Goal: Check status: Check status

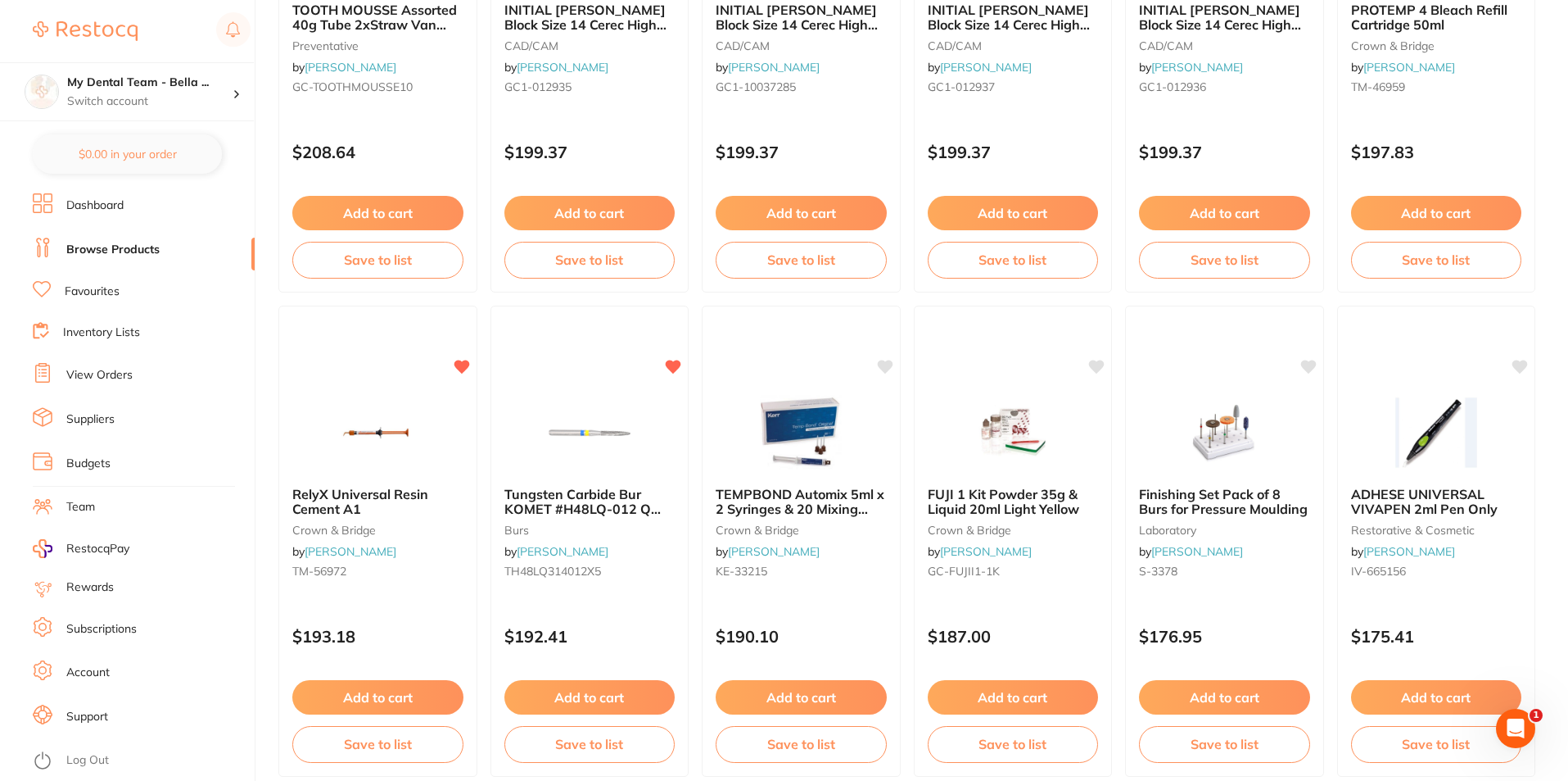
click at [98, 374] on link "View Orders" at bounding box center [99, 375] width 66 height 16
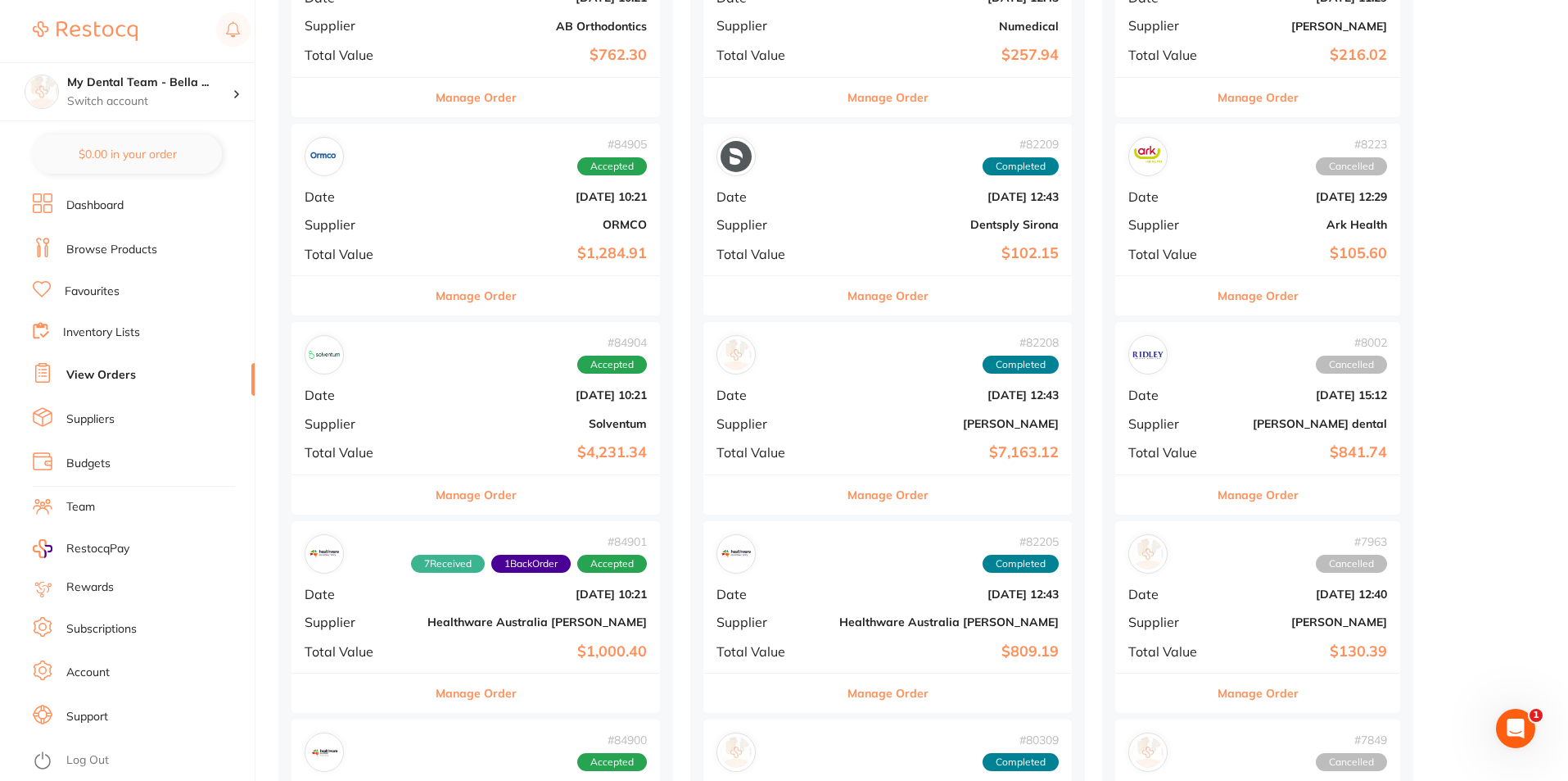
scroll to position [2294, 0]
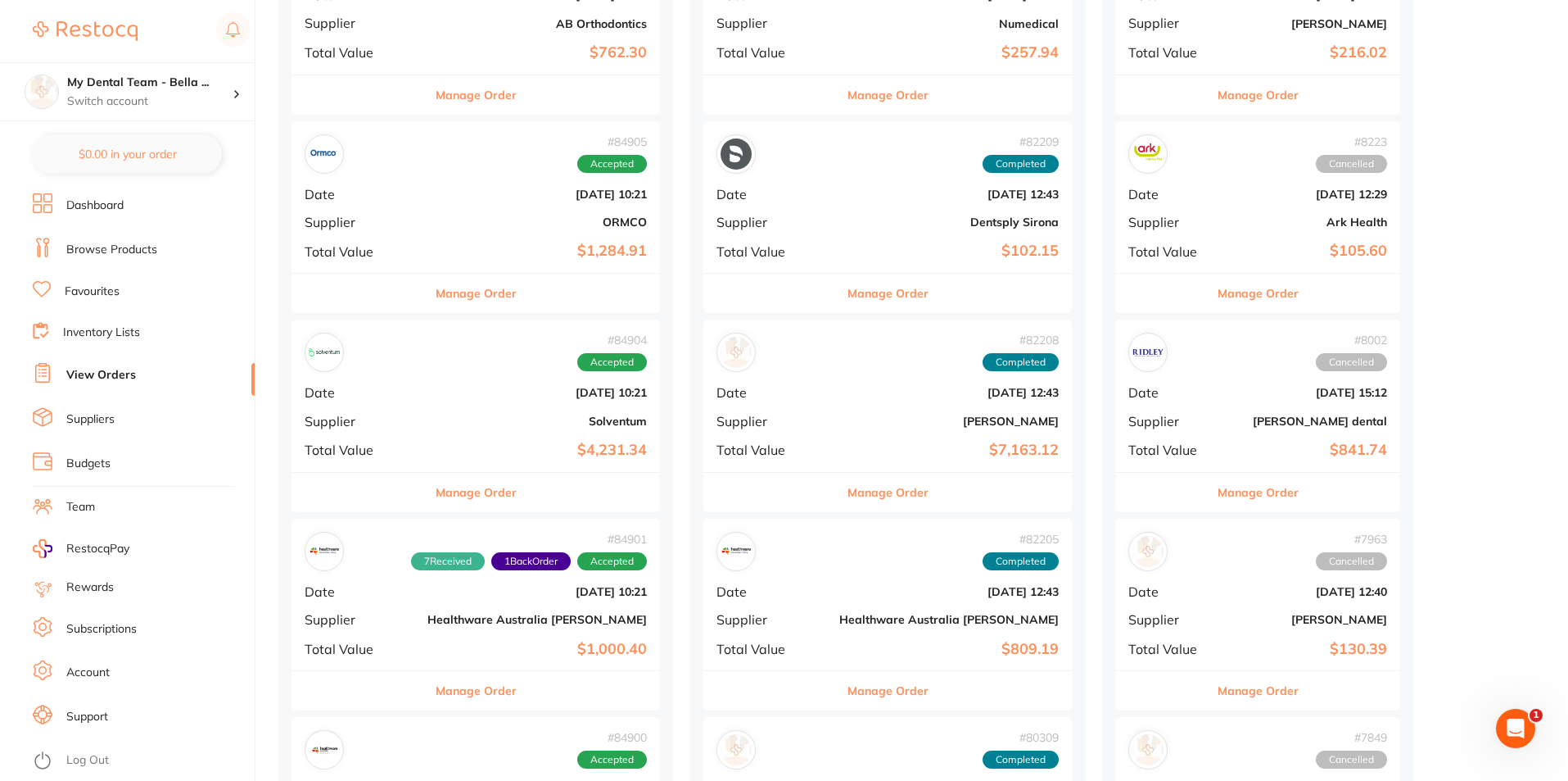
click at [477, 500] on button "Manage Order" at bounding box center [476, 492] width 81 height 40
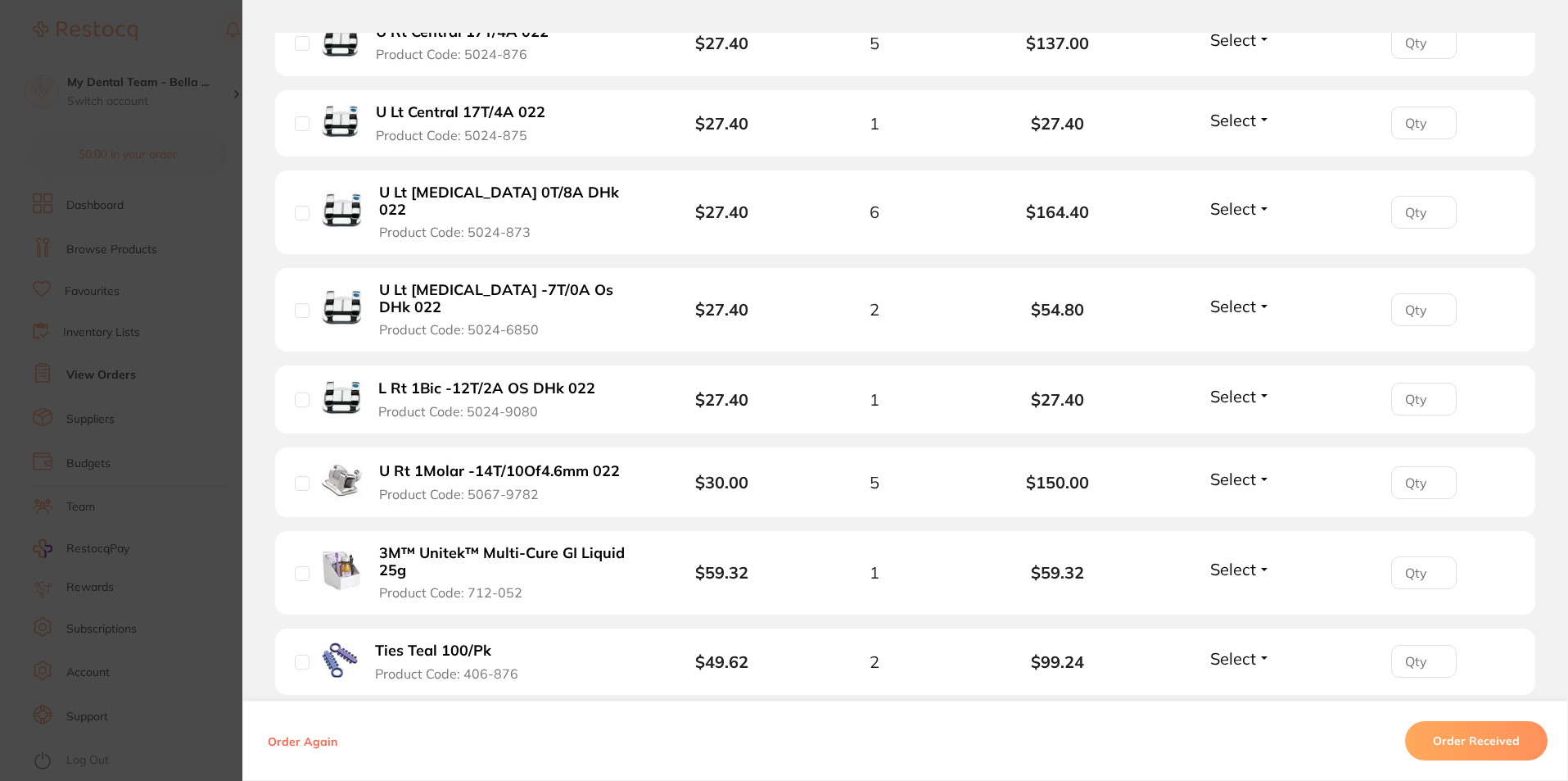
scroll to position [2288, 0]
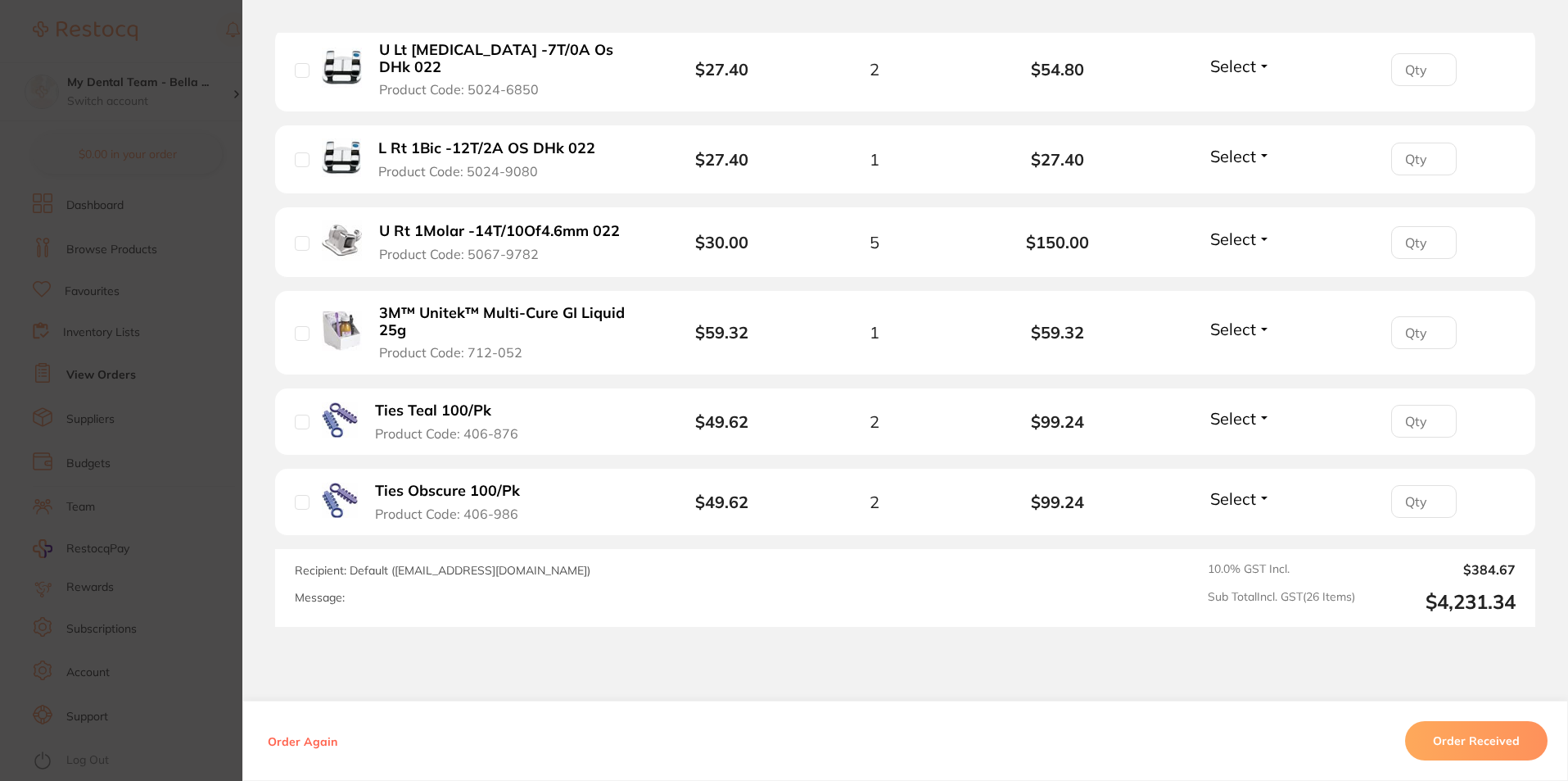
click at [1479, 740] on button "Order Received" at bounding box center [1476, 740] width 143 height 40
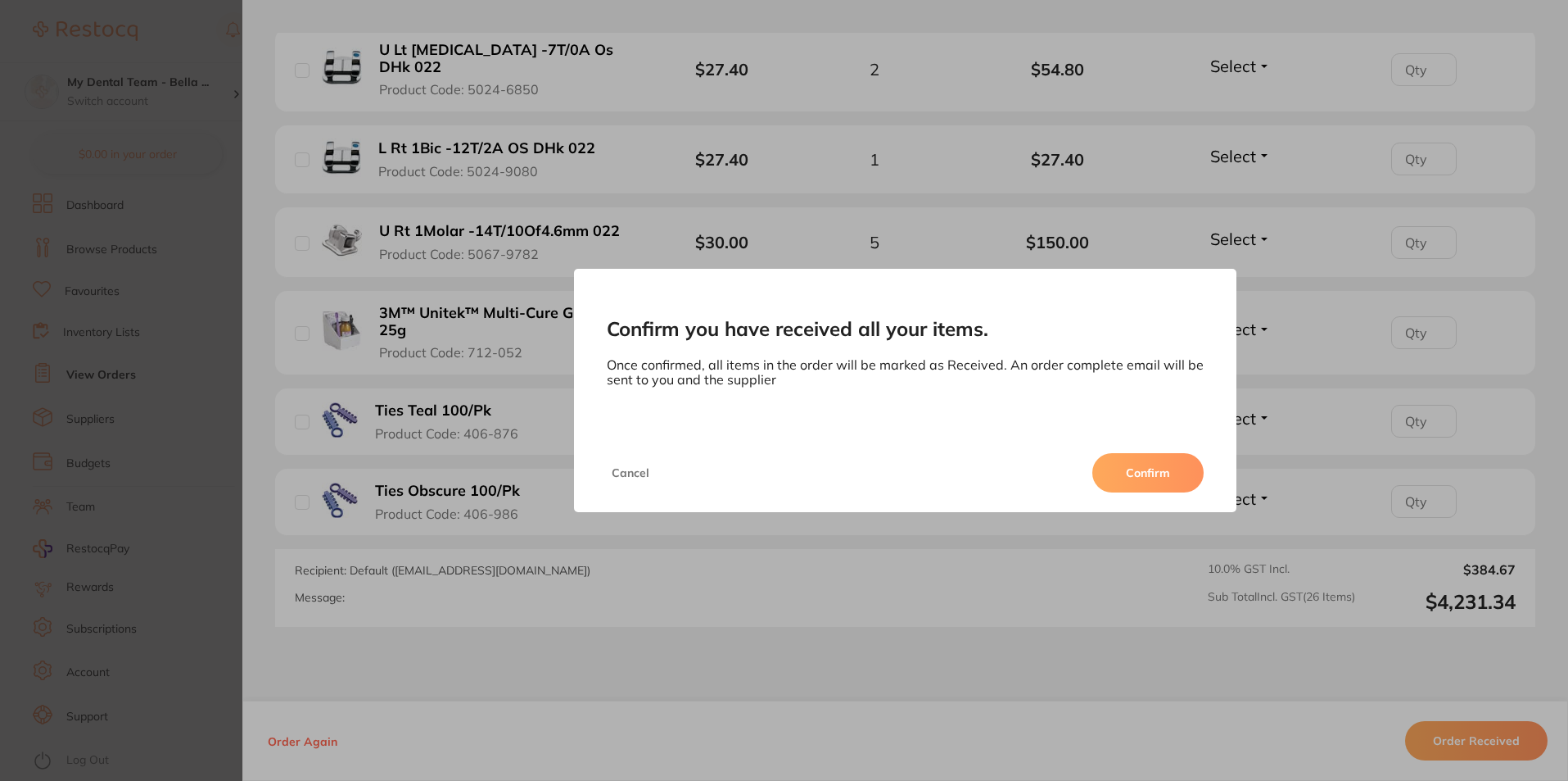
click at [1133, 460] on button "Confirm" at bounding box center [1148, 472] width 112 height 40
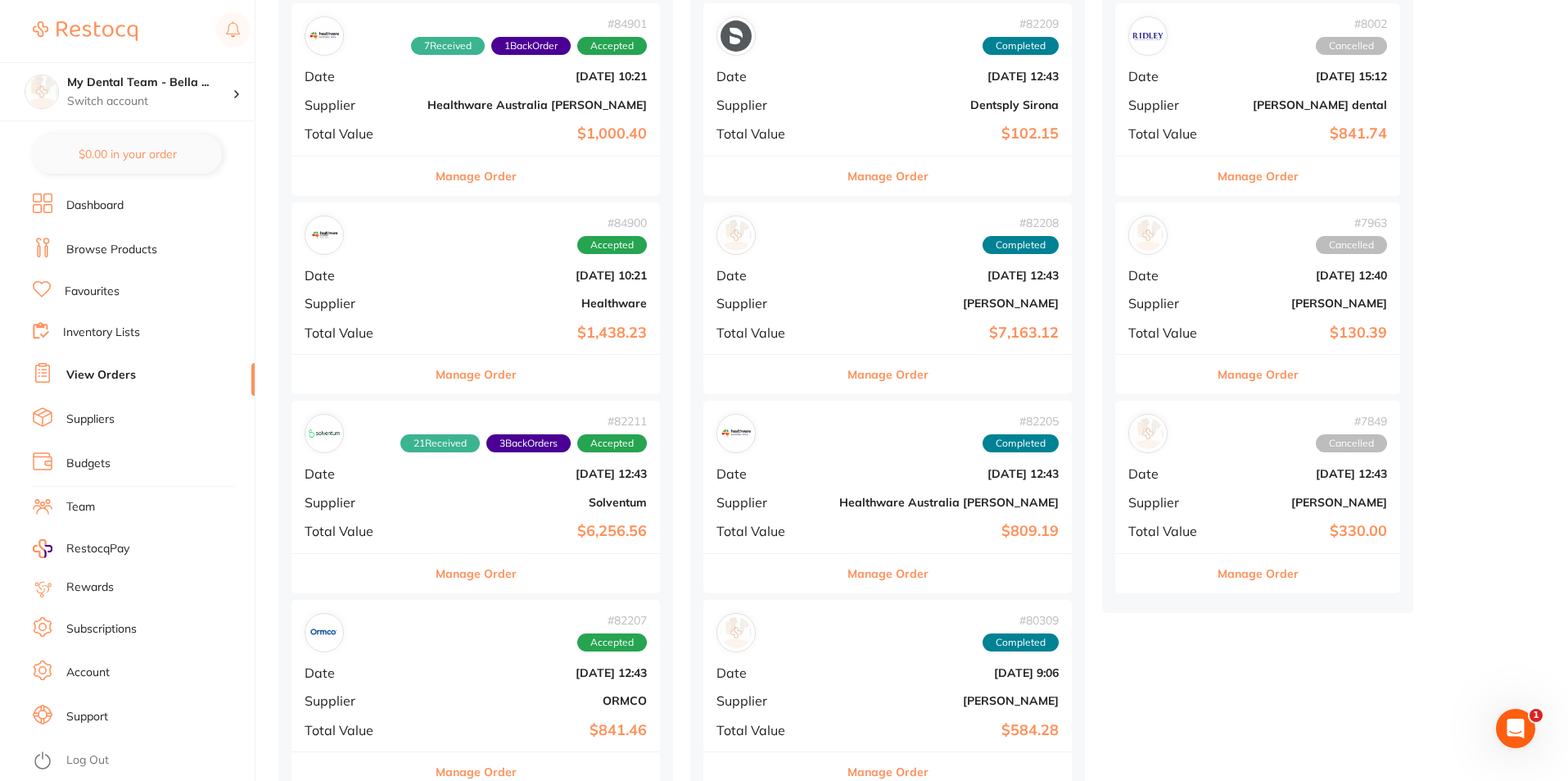
scroll to position [2621, 0]
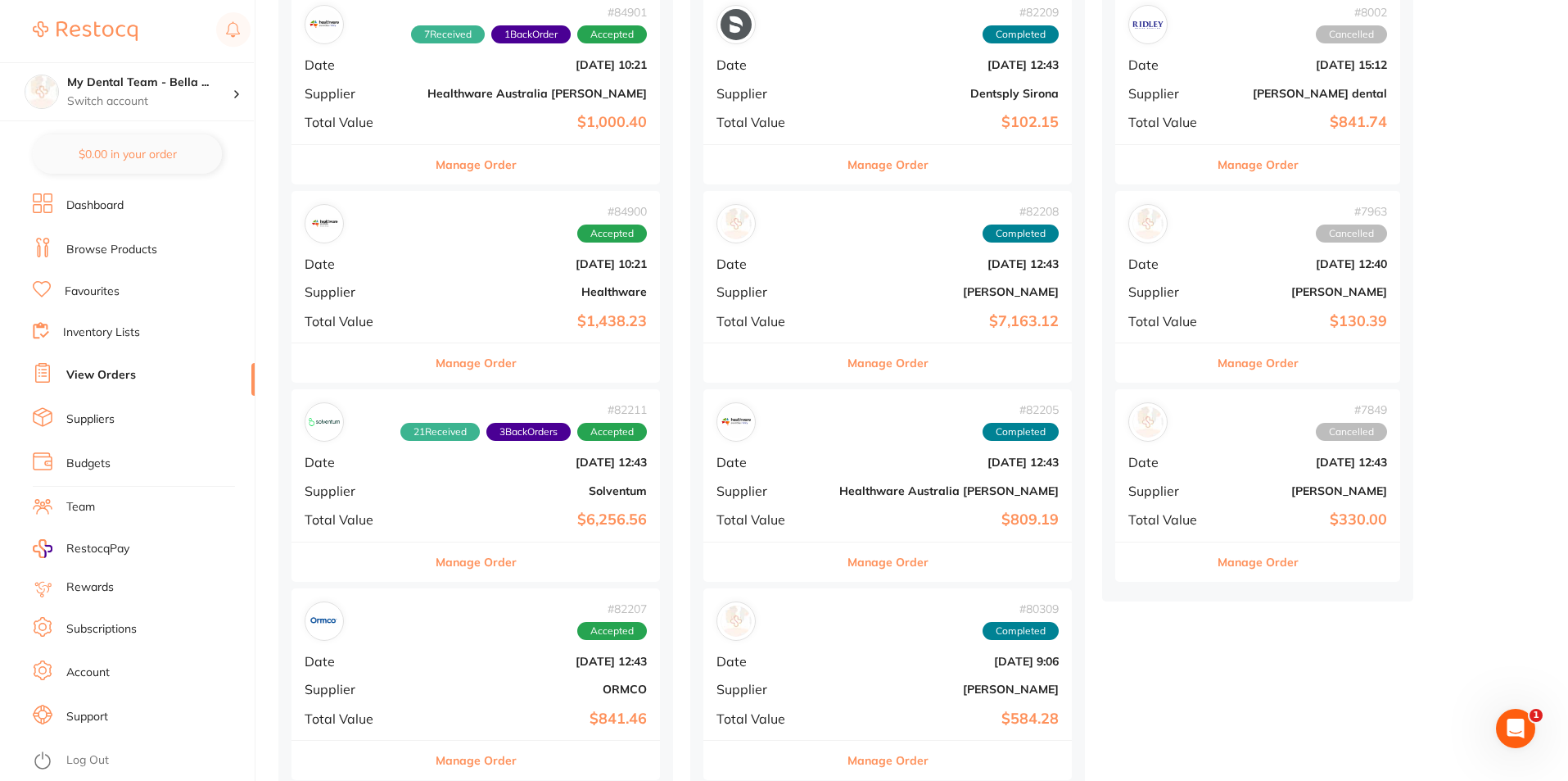
click at [489, 549] on button "Manage Order" at bounding box center [476, 562] width 81 height 40
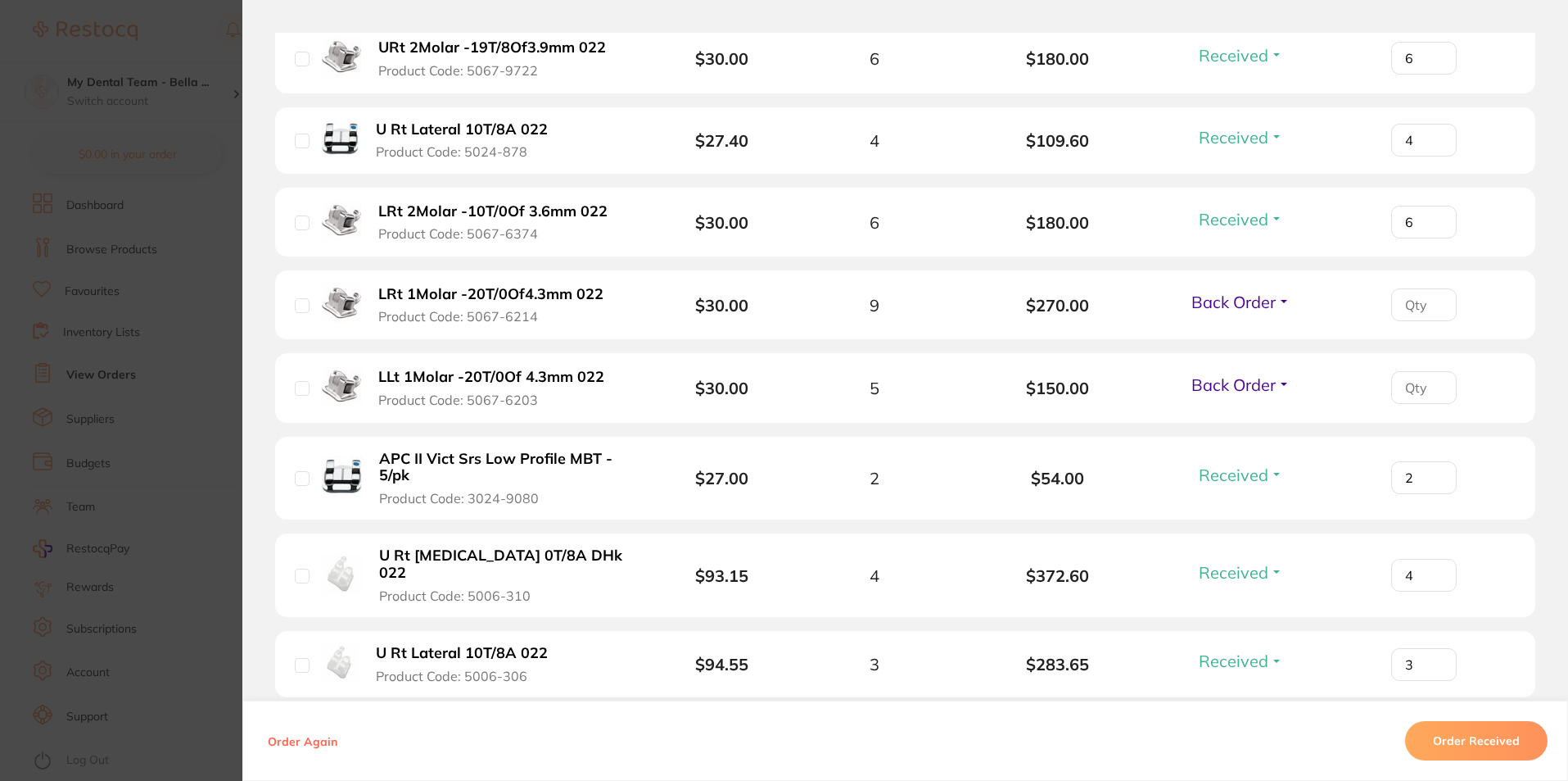
scroll to position [1915, 0]
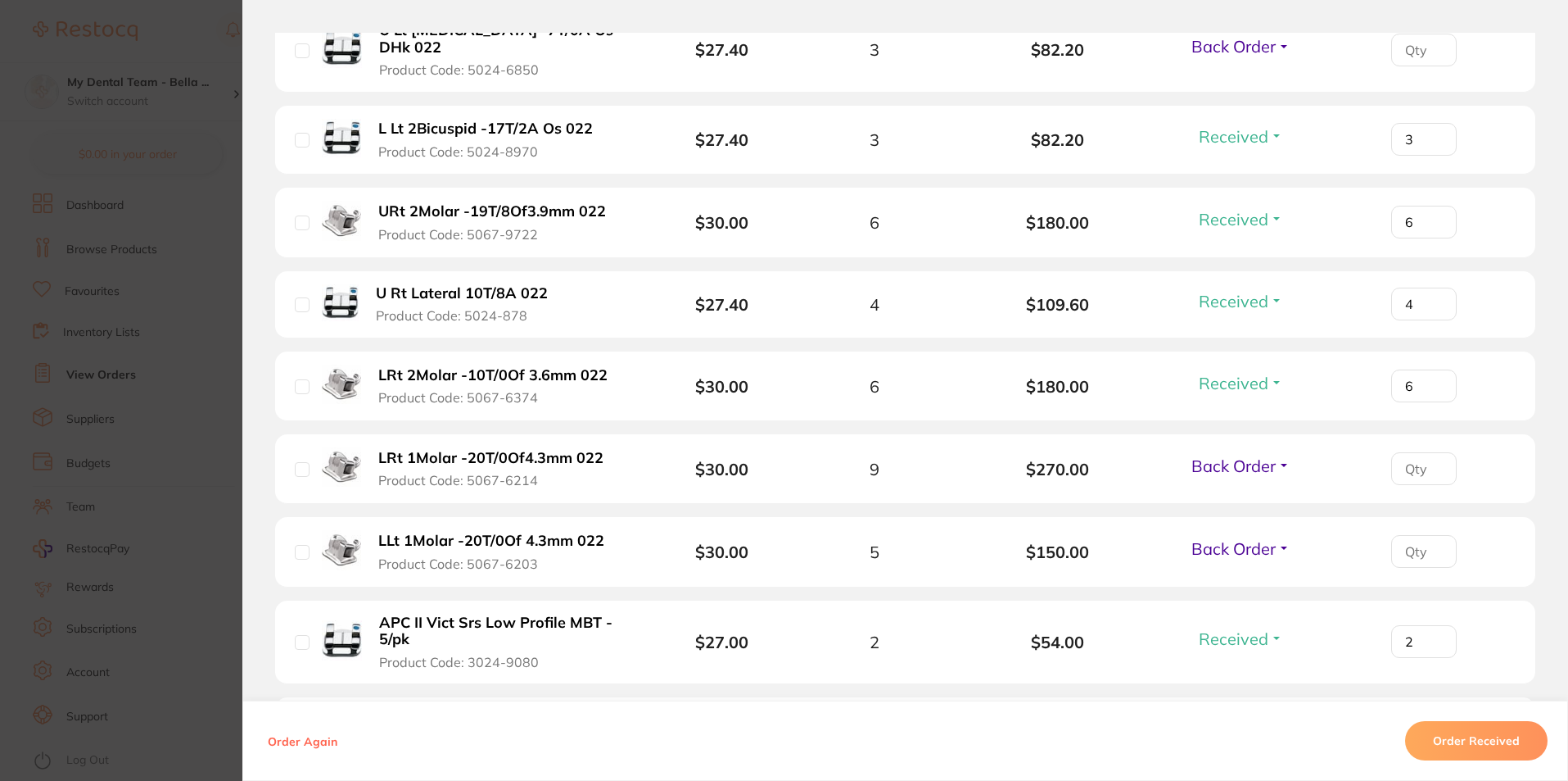
click at [175, 426] on section "Order ID: Restocq- 82211 Order Information 21 Received 3 Back Orders Accepted O…" at bounding box center [784, 390] width 1568 height 781
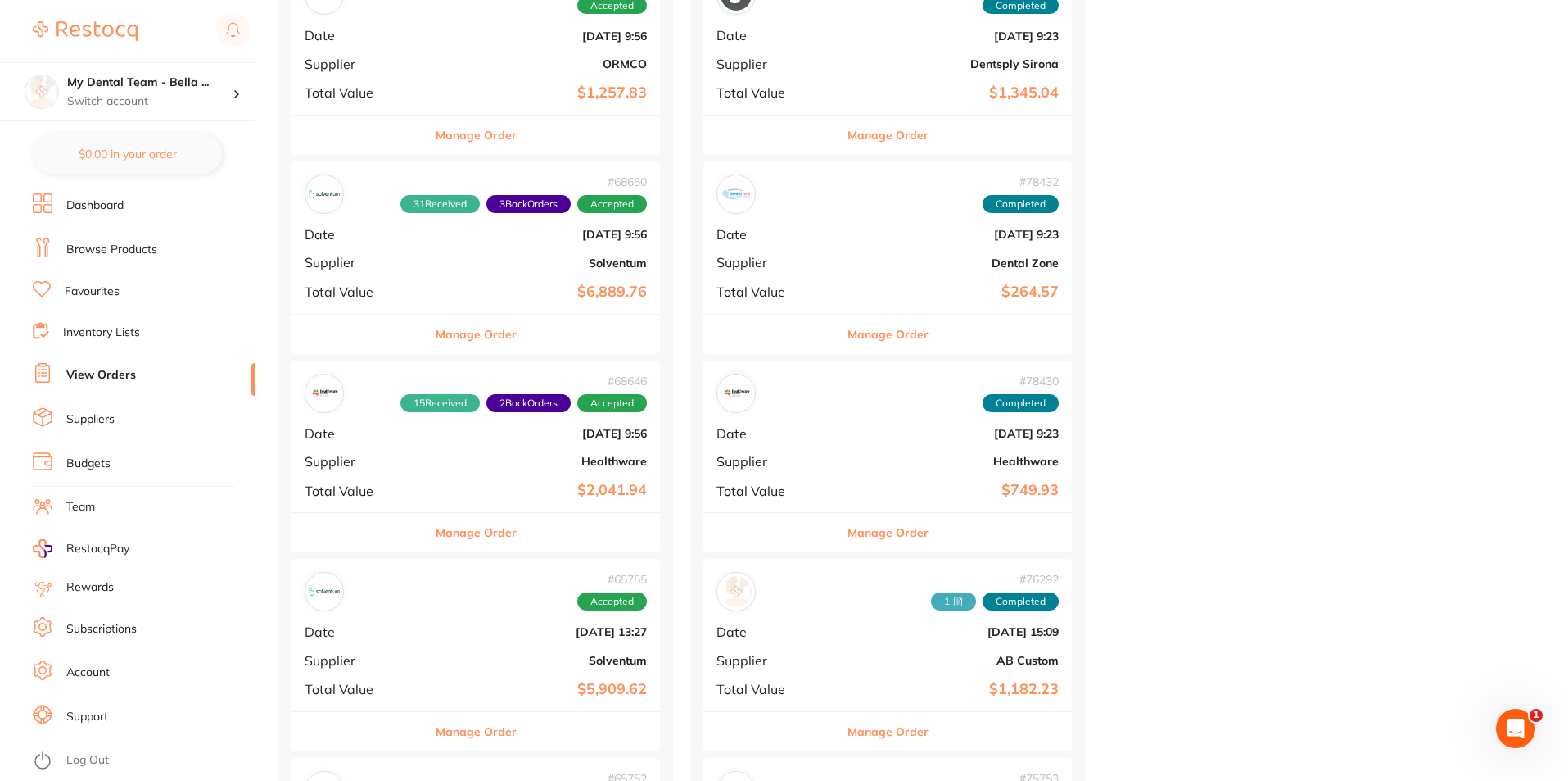
scroll to position [5242, 0]
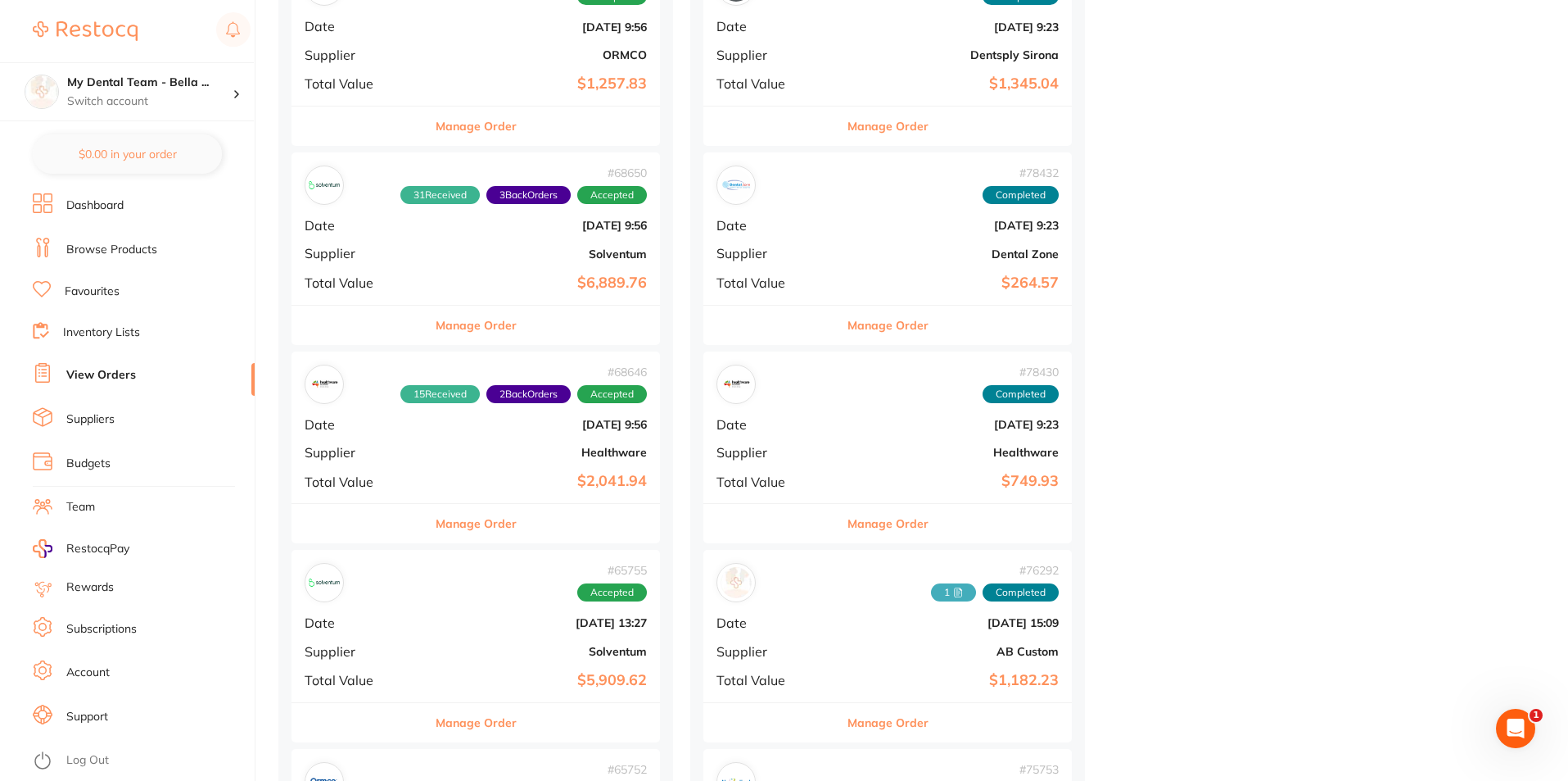
click at [446, 328] on button "Manage Order" at bounding box center [476, 326] width 81 height 40
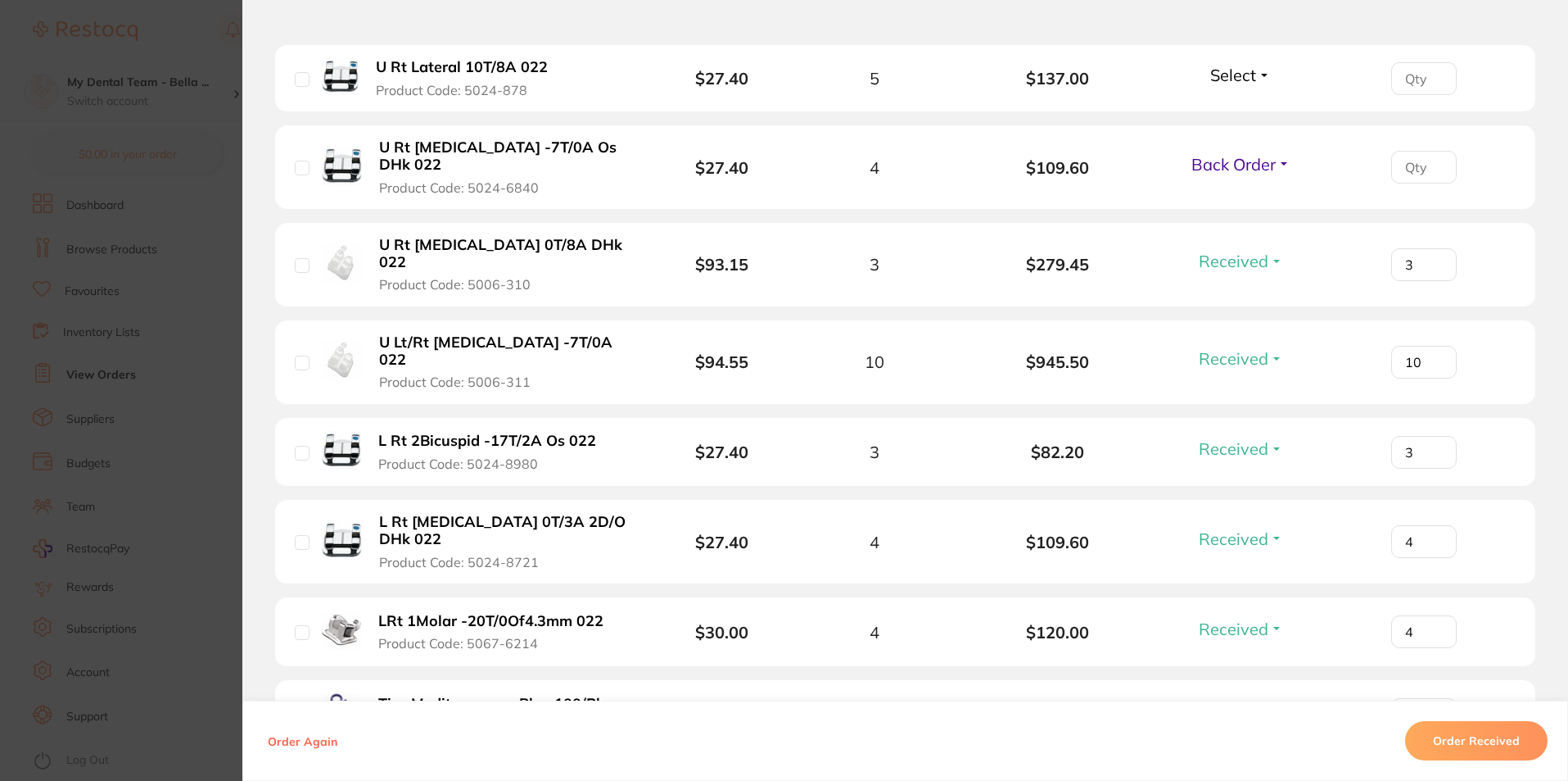
scroll to position [1556, 0]
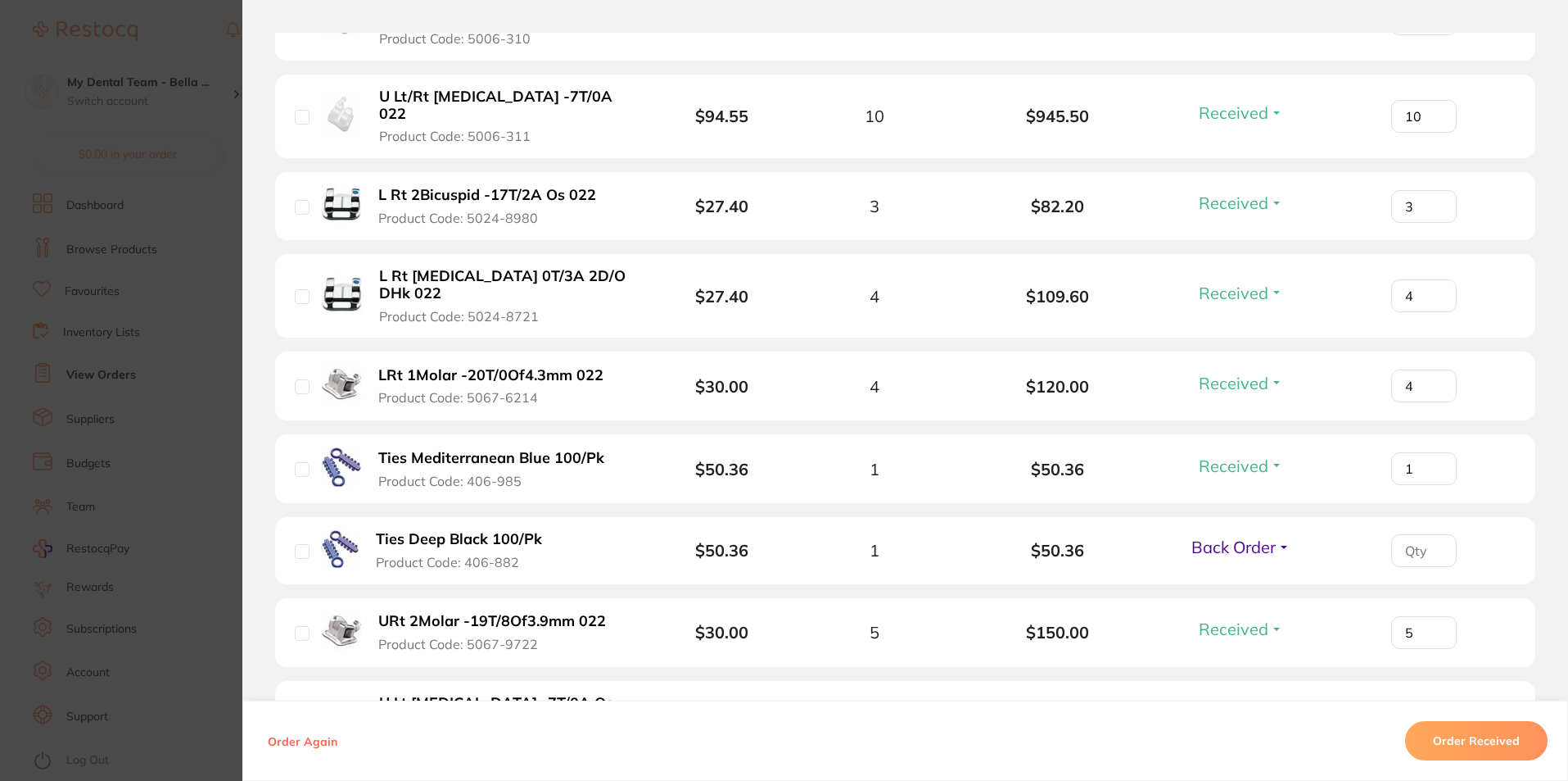
click at [1226, 537] on span "Back Order" at bounding box center [1233, 547] width 84 height 21
click at [1226, 576] on span "Received" at bounding box center [1241, 581] width 42 height 12
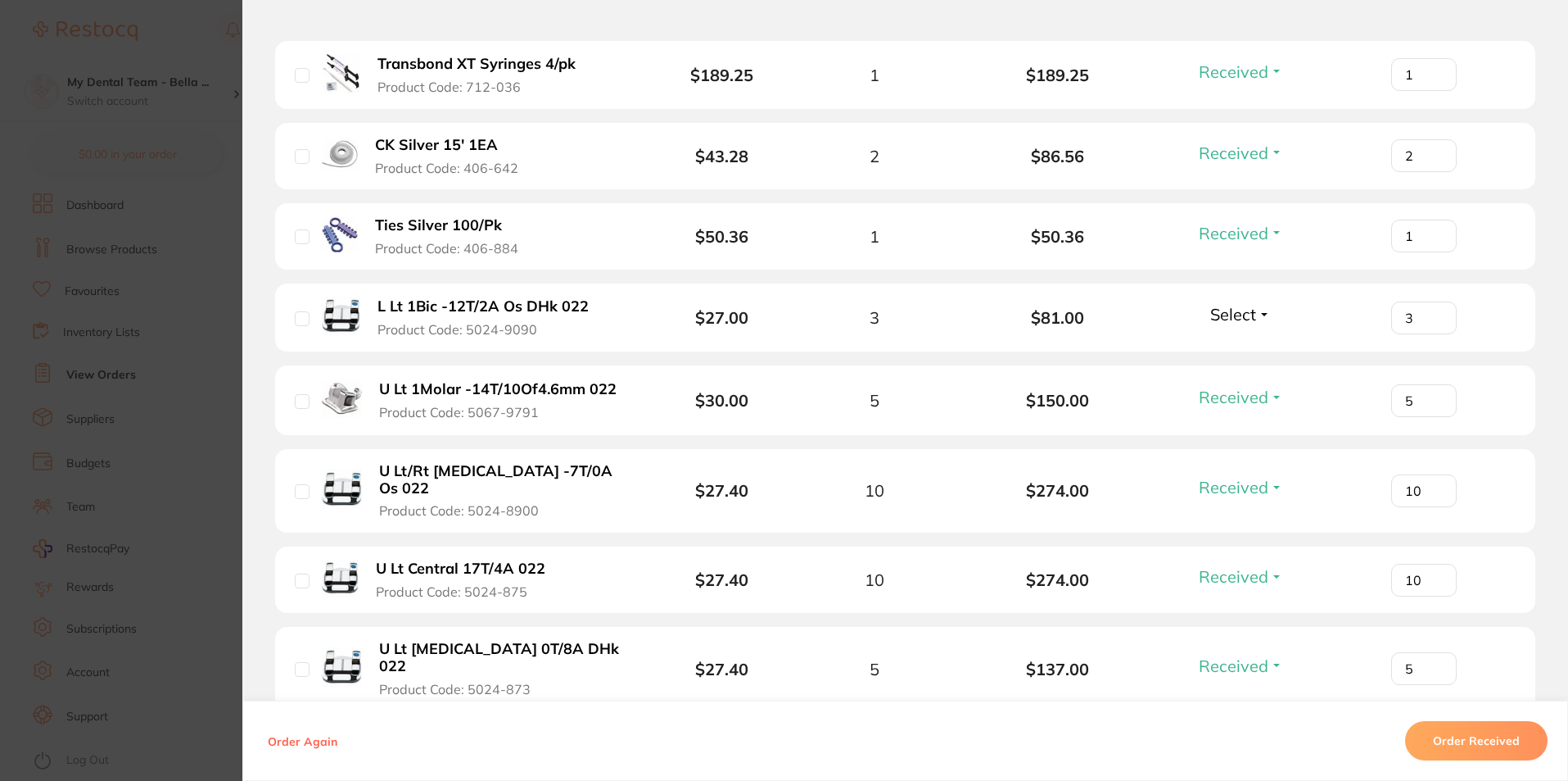
scroll to position [410, 0]
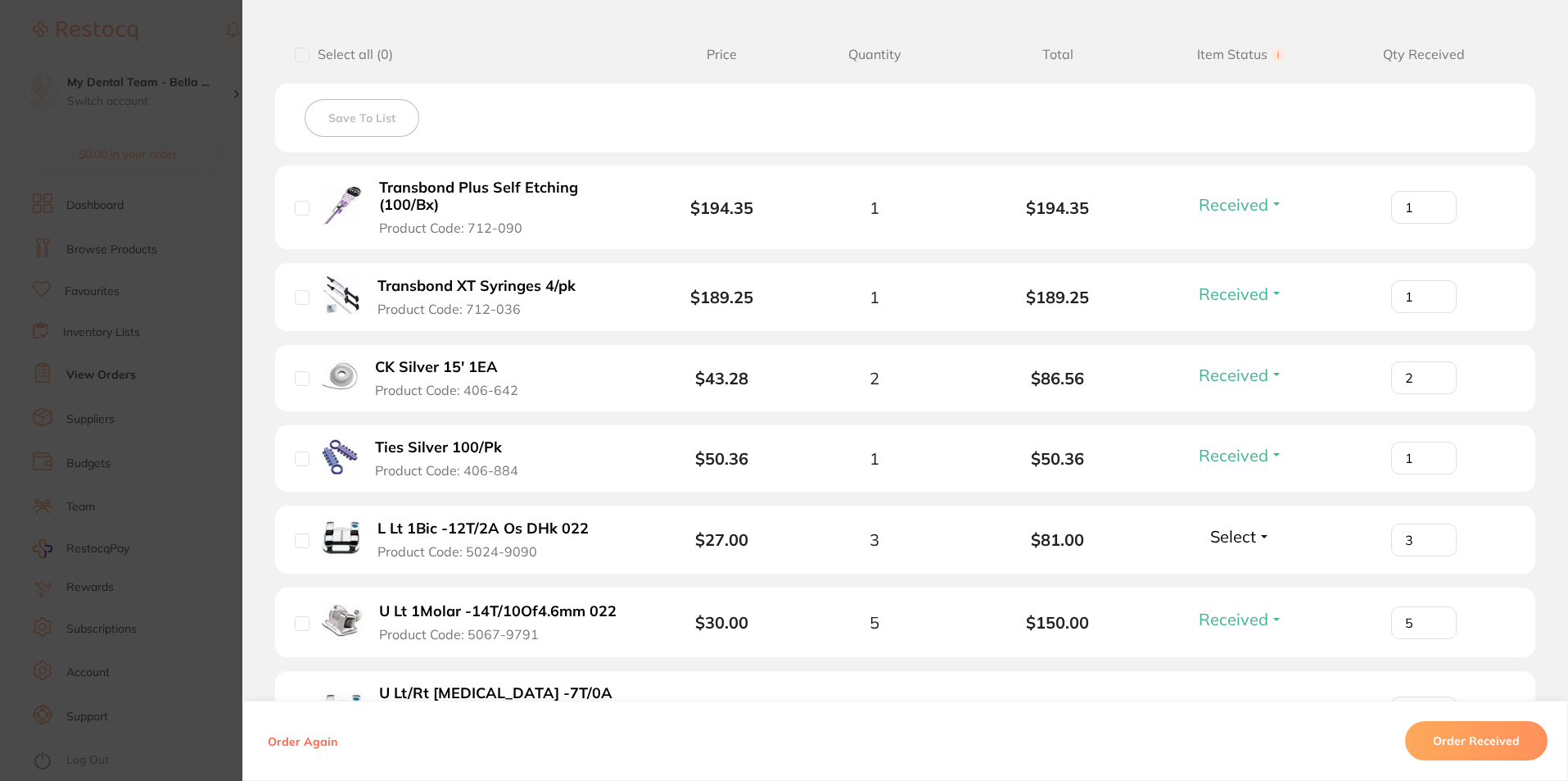
click at [201, 383] on section "Order ID: Restocq- 68650 Order Information 32 Received 2 Back Orders Accepted O…" at bounding box center [784, 390] width 1568 height 781
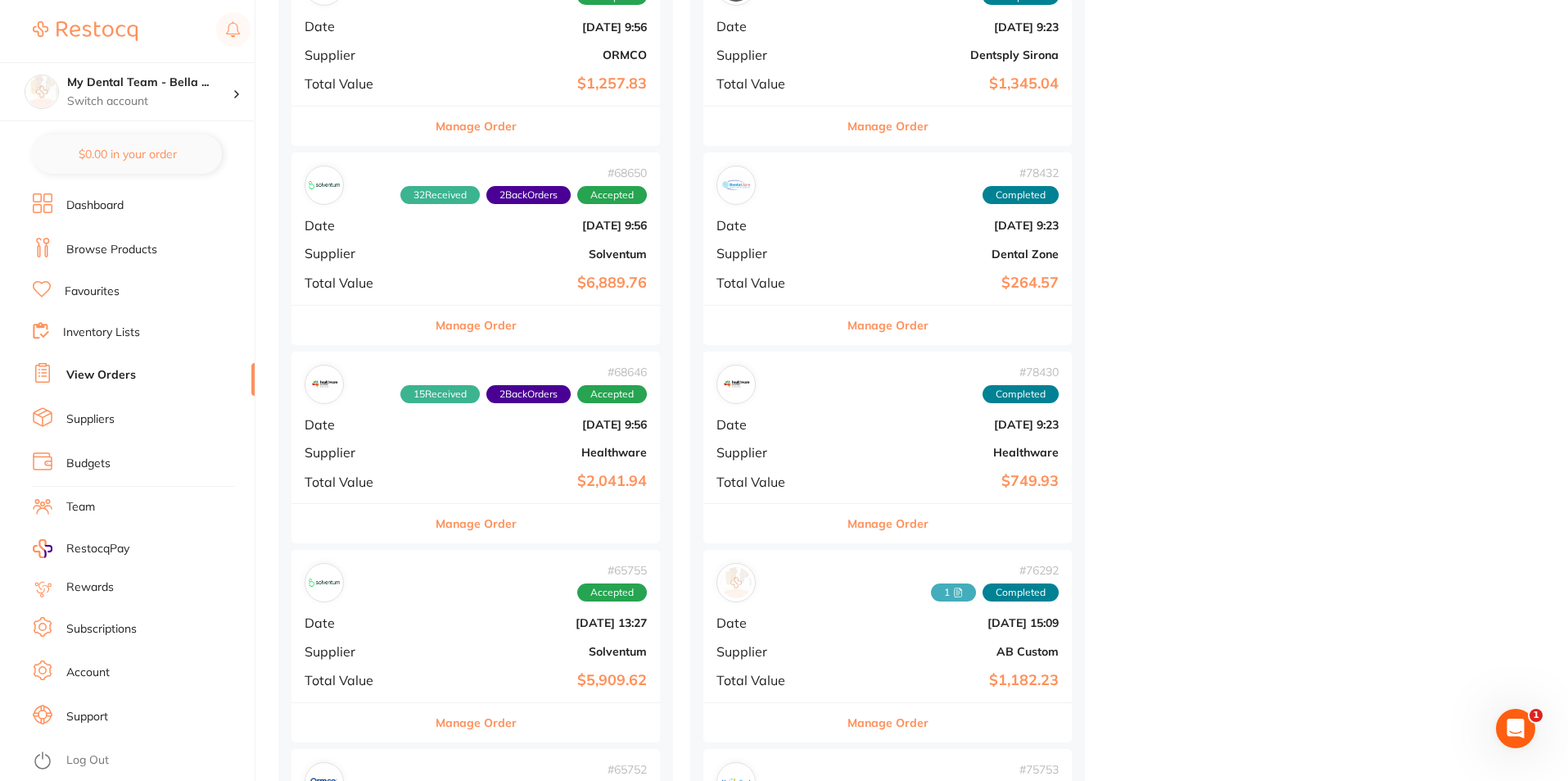
click at [445, 725] on button "Manage Order" at bounding box center [476, 722] width 81 height 40
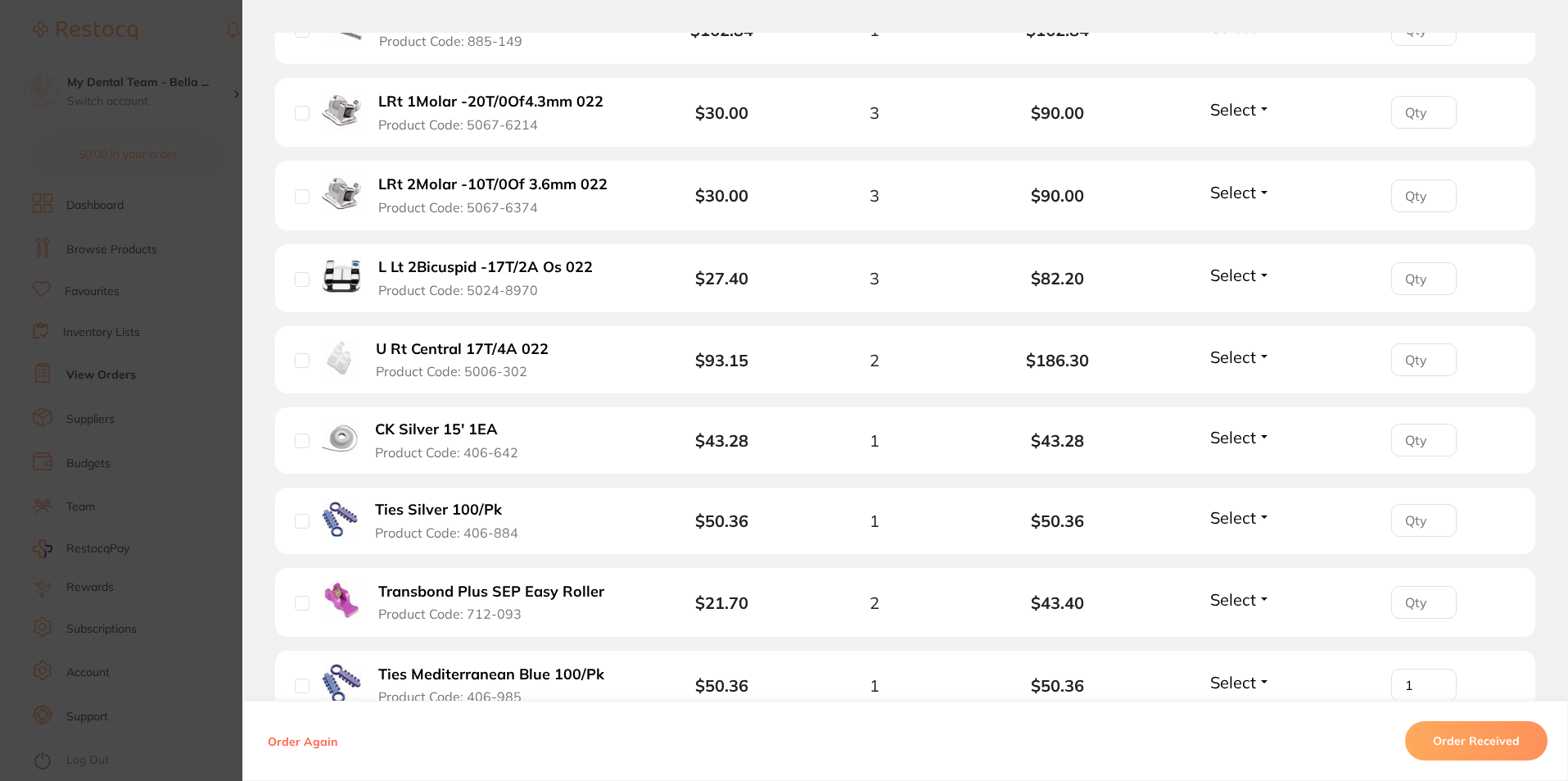
scroll to position [2949, 0]
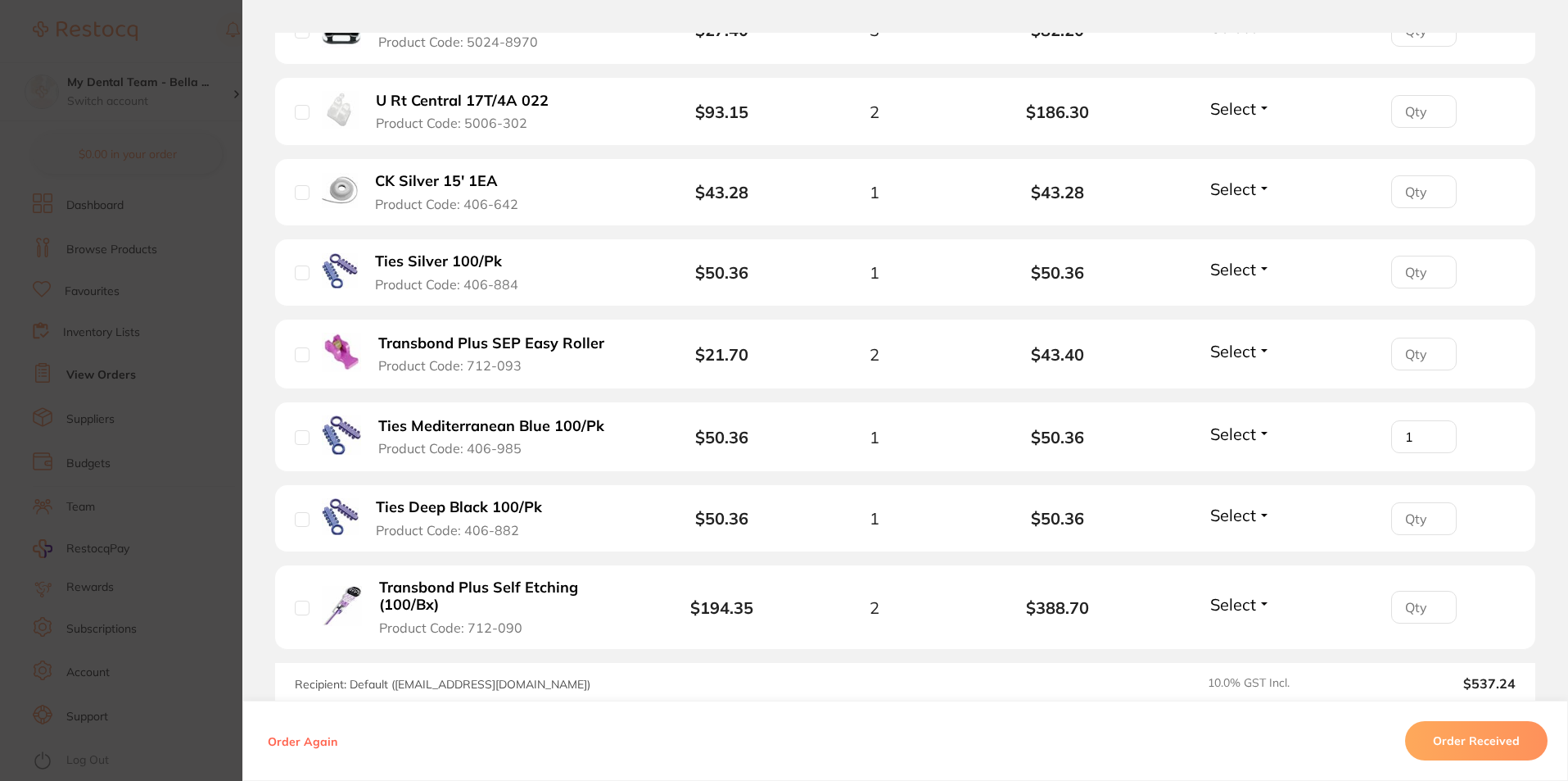
click at [1215, 505] on span "Select" at bounding box center [1233, 515] width 45 height 21
click at [1230, 543] on span "Received" at bounding box center [1241, 549] width 42 height 12
click at [198, 401] on section "Order ID: Restocq- 65755 Order Information 1 Received Accepted Order Order Date…" at bounding box center [784, 390] width 1568 height 781
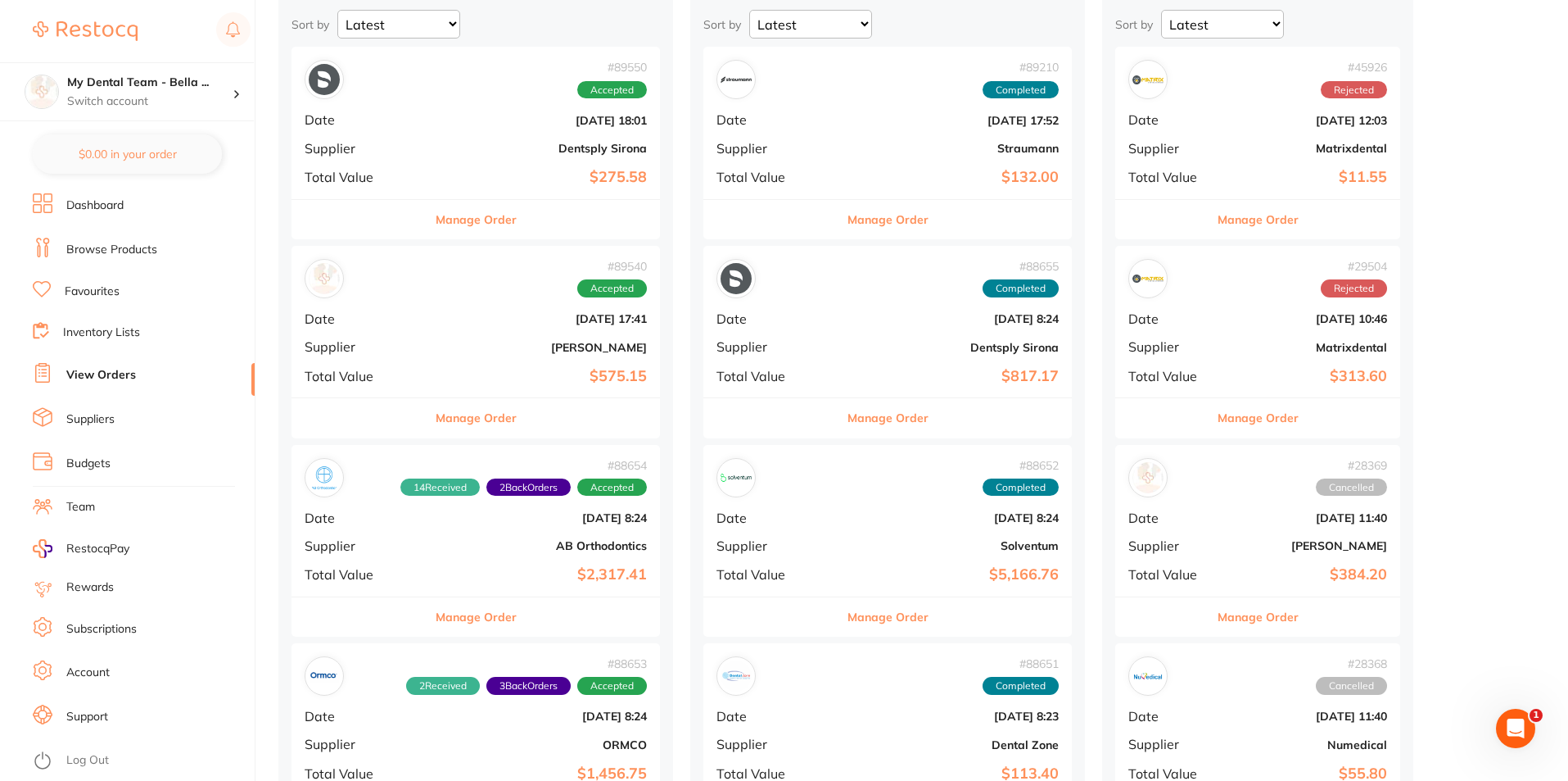
scroll to position [328, 0]
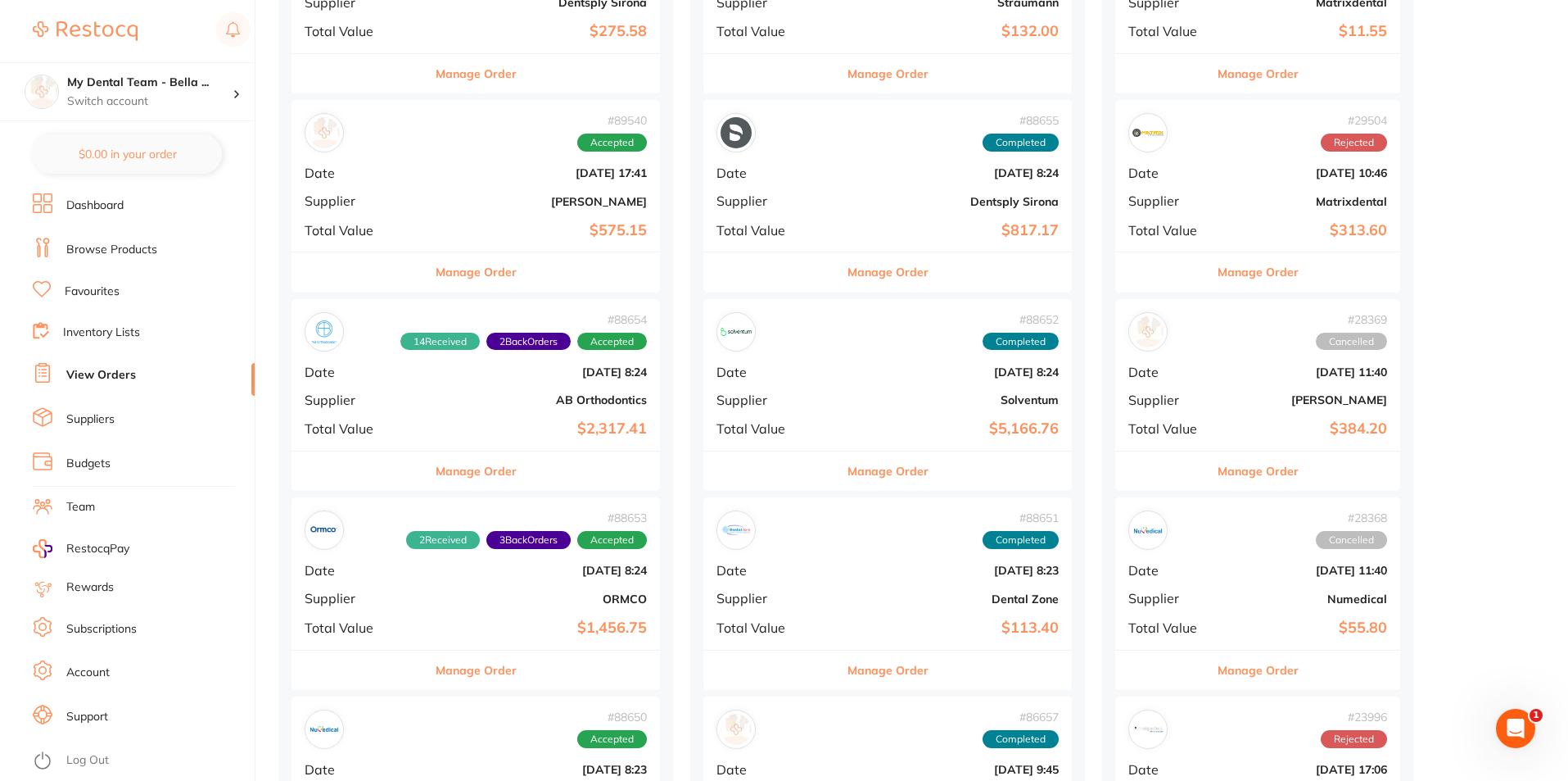
click at [847, 468] on button "Manage Order" at bounding box center [888, 471] width 81 height 40
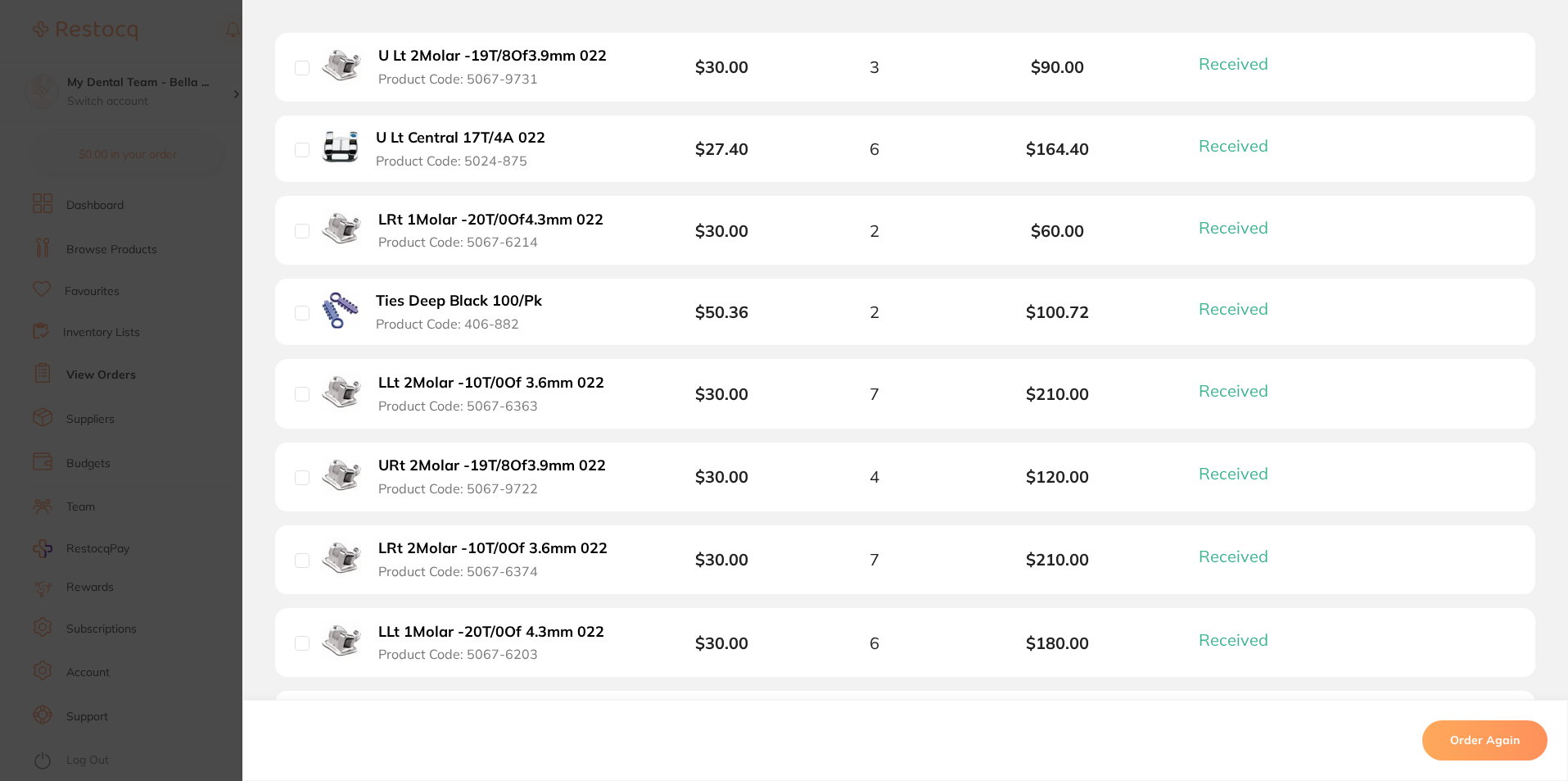
scroll to position [737, 0]
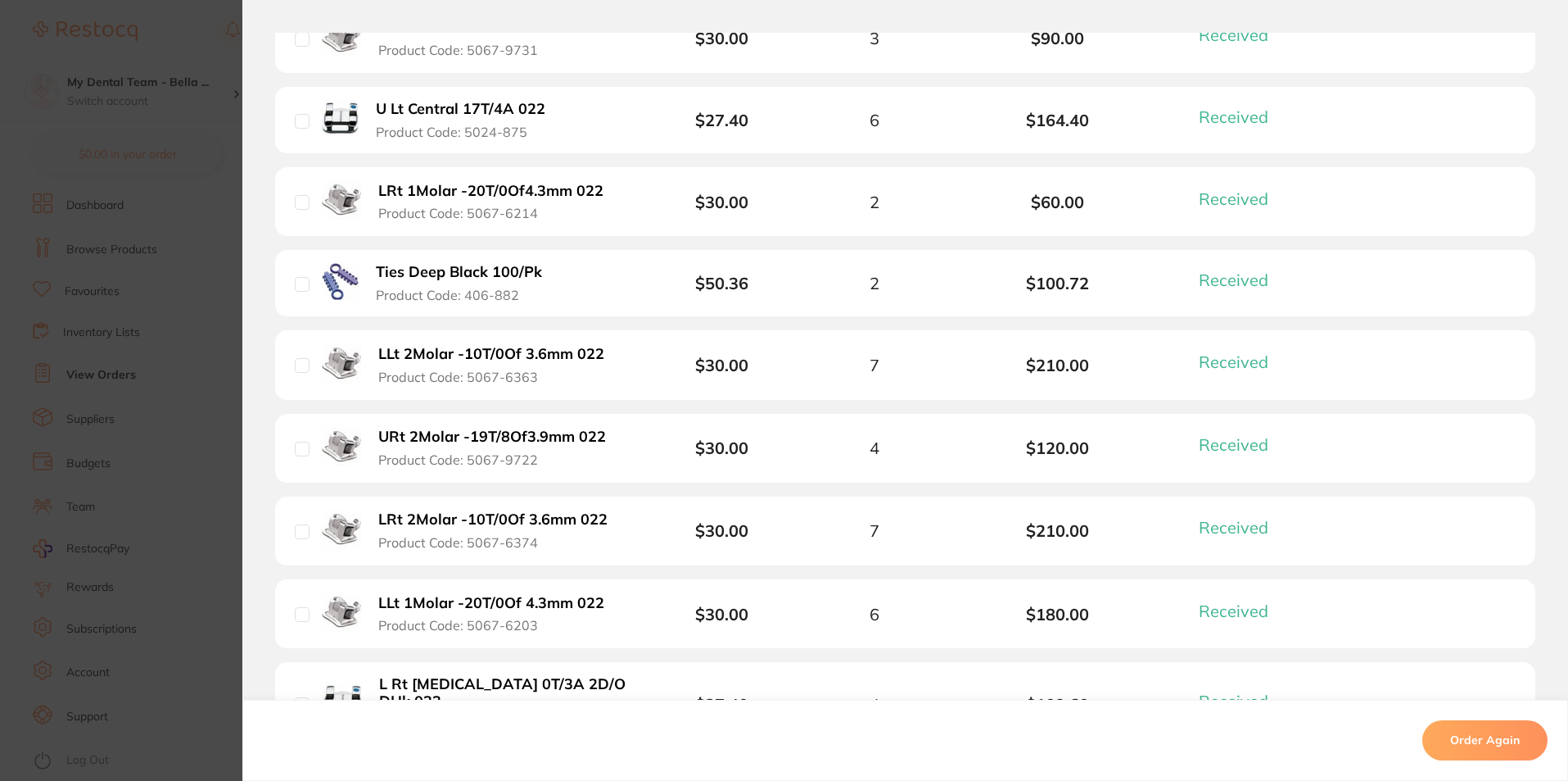
click at [162, 284] on section "Order ID: Restocq- 88652 Order Information 34 Received Completed Order Order Da…" at bounding box center [784, 390] width 1568 height 781
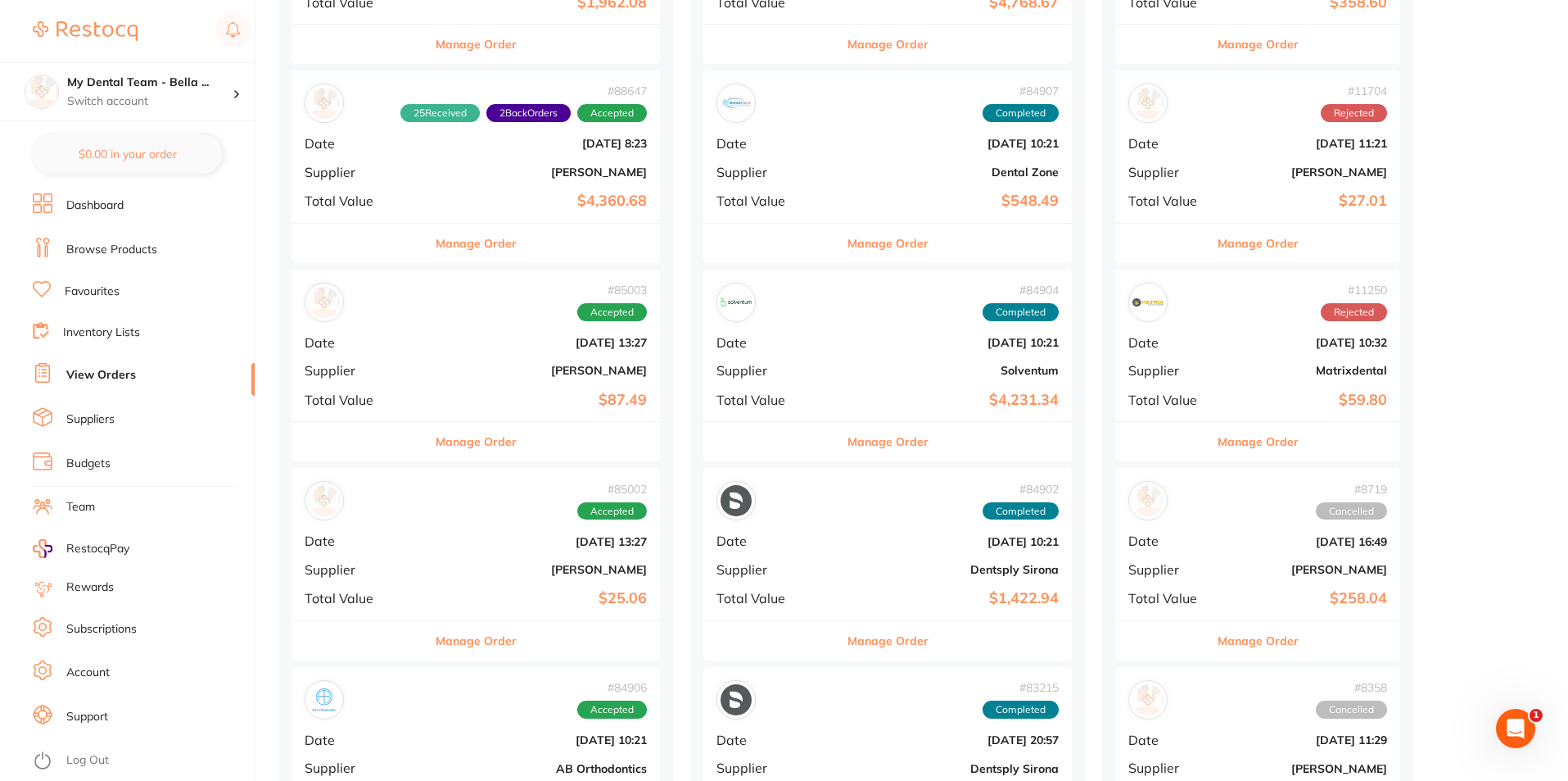
scroll to position [1556, 0]
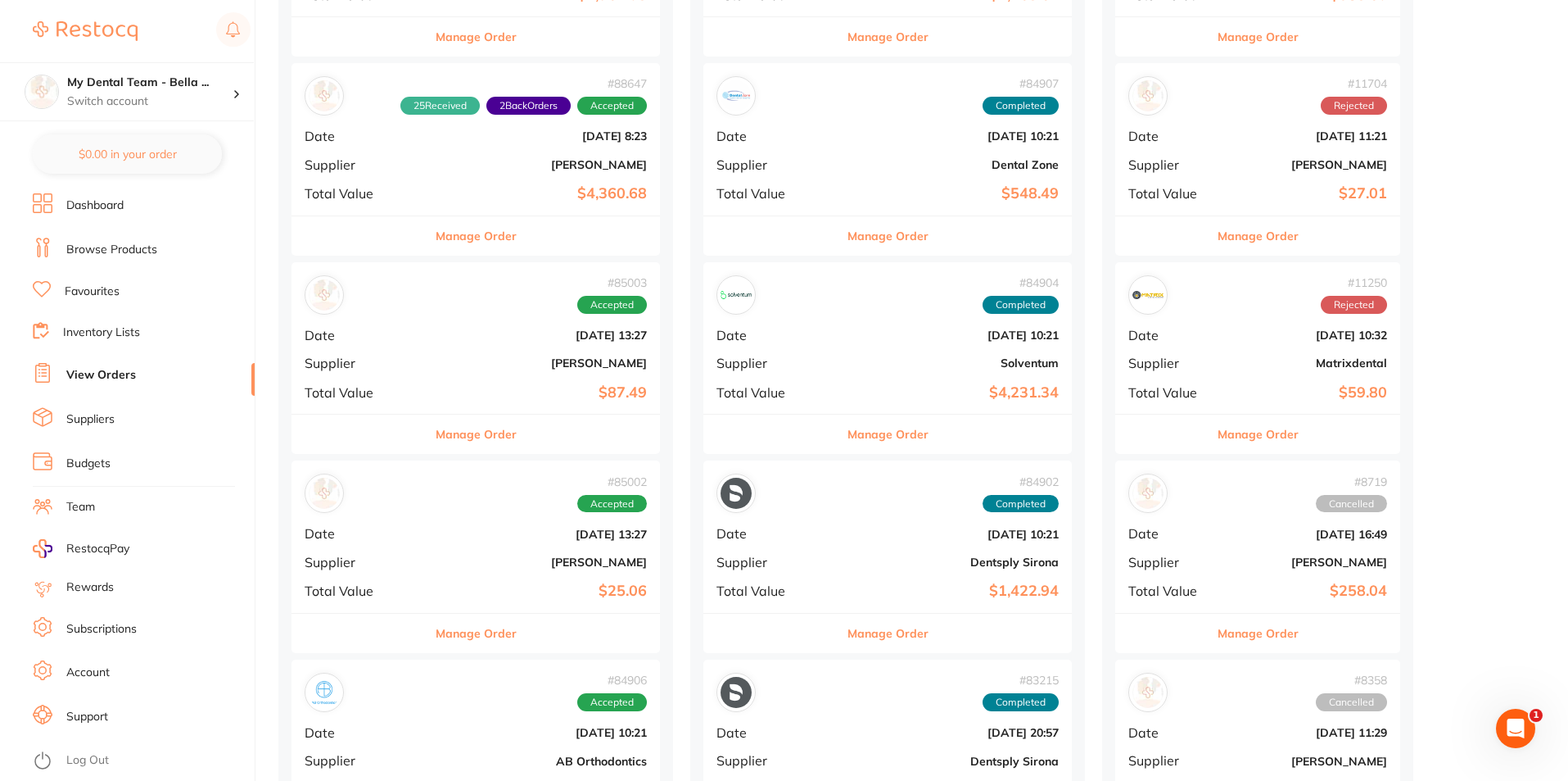
click at [840, 451] on div "Manage Order" at bounding box center [887, 434] width 368 height 40
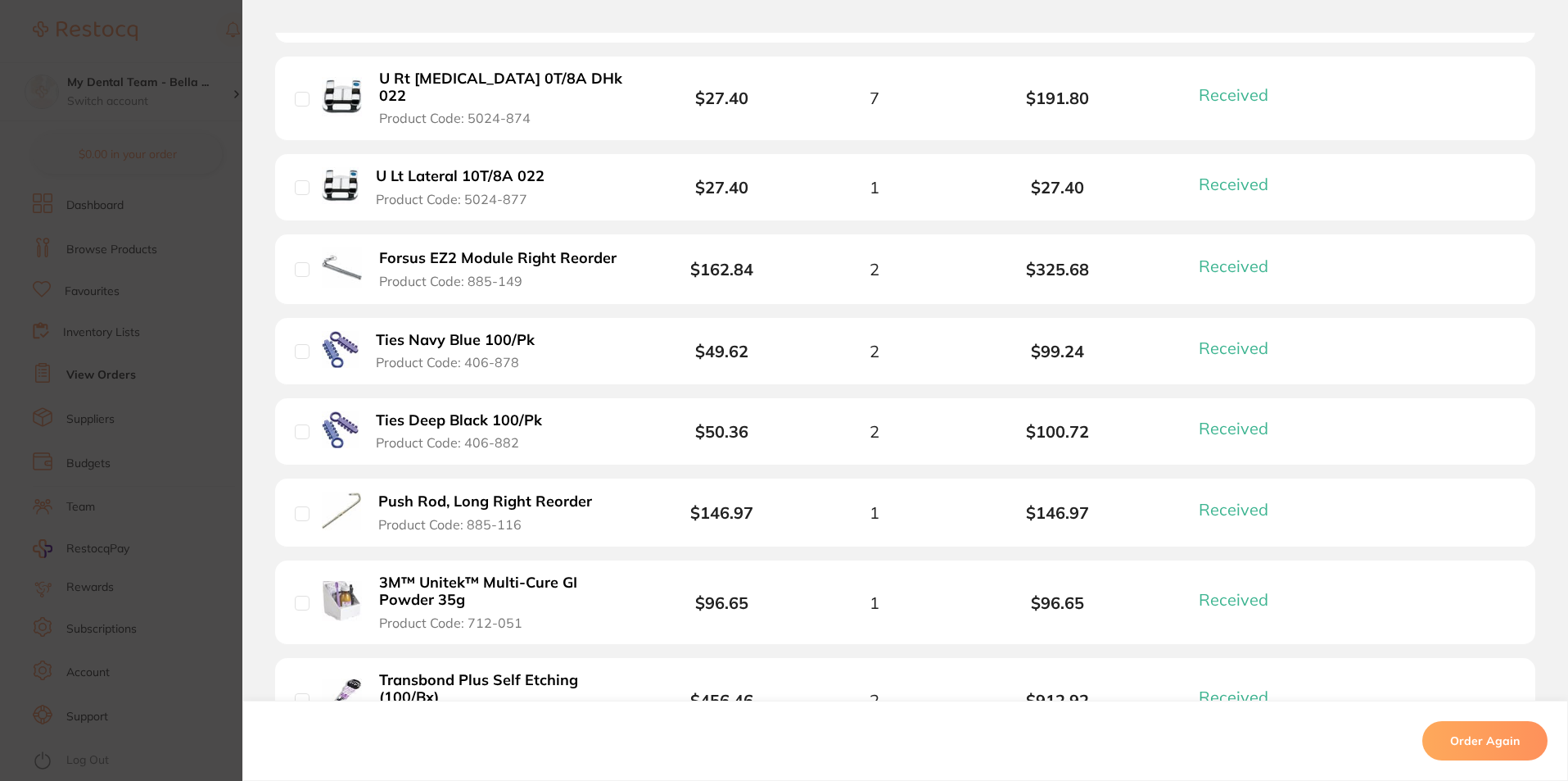
scroll to position [1146, 0]
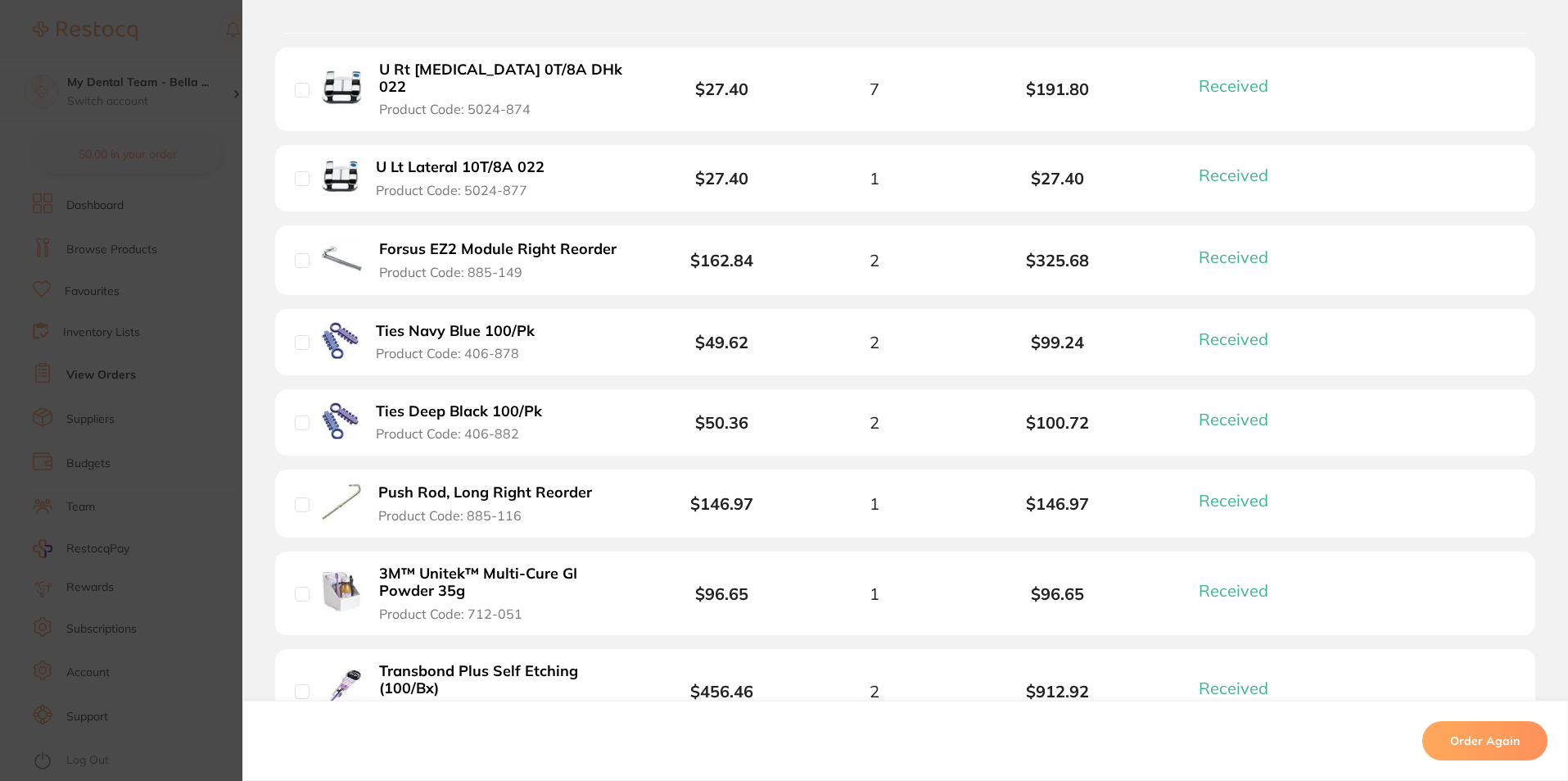
click at [212, 316] on section "Order ID: Restocq- 84904 Order Information 26 Received Completed Order Order Da…" at bounding box center [784, 390] width 1568 height 781
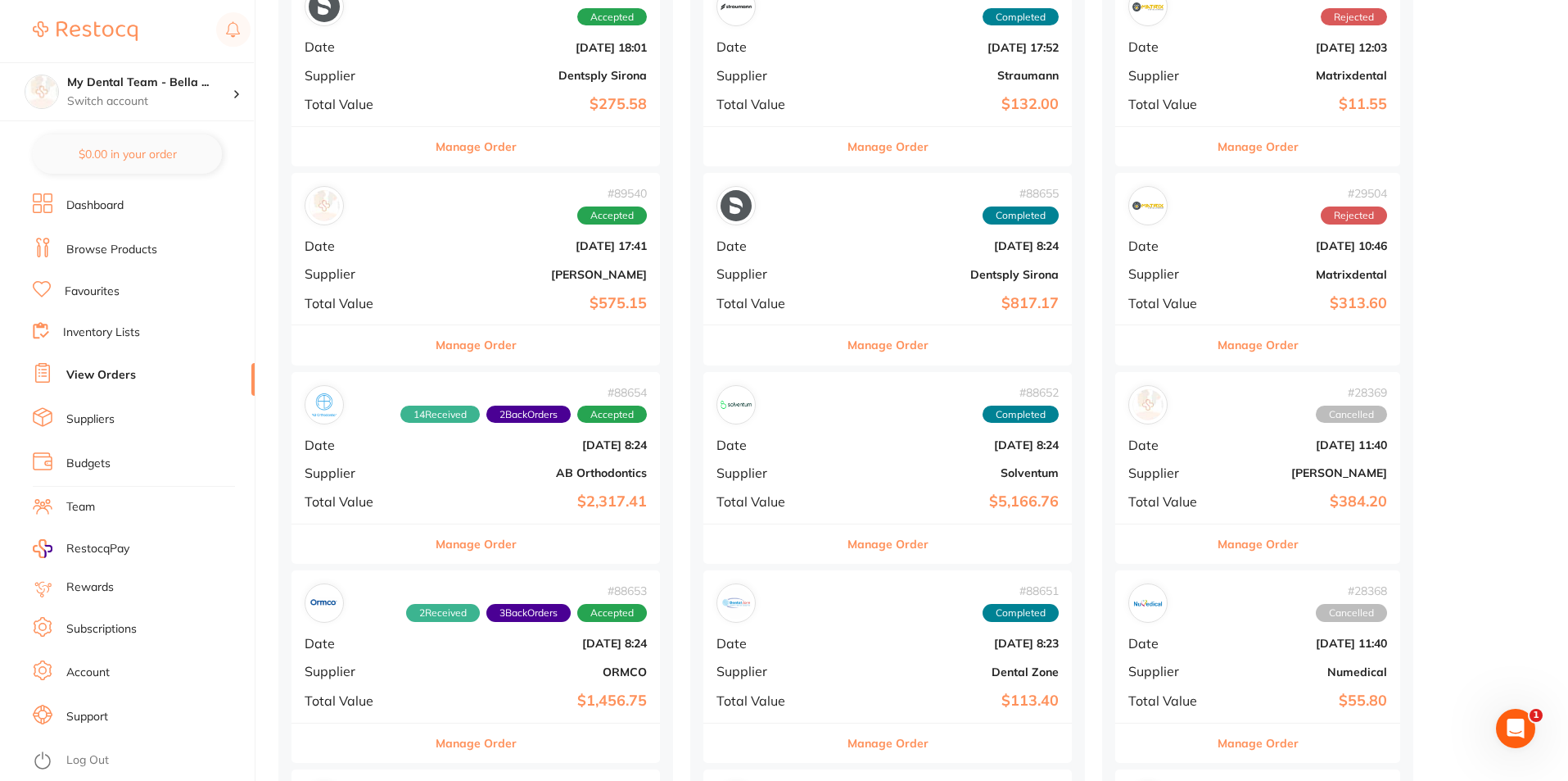
scroll to position [246, 0]
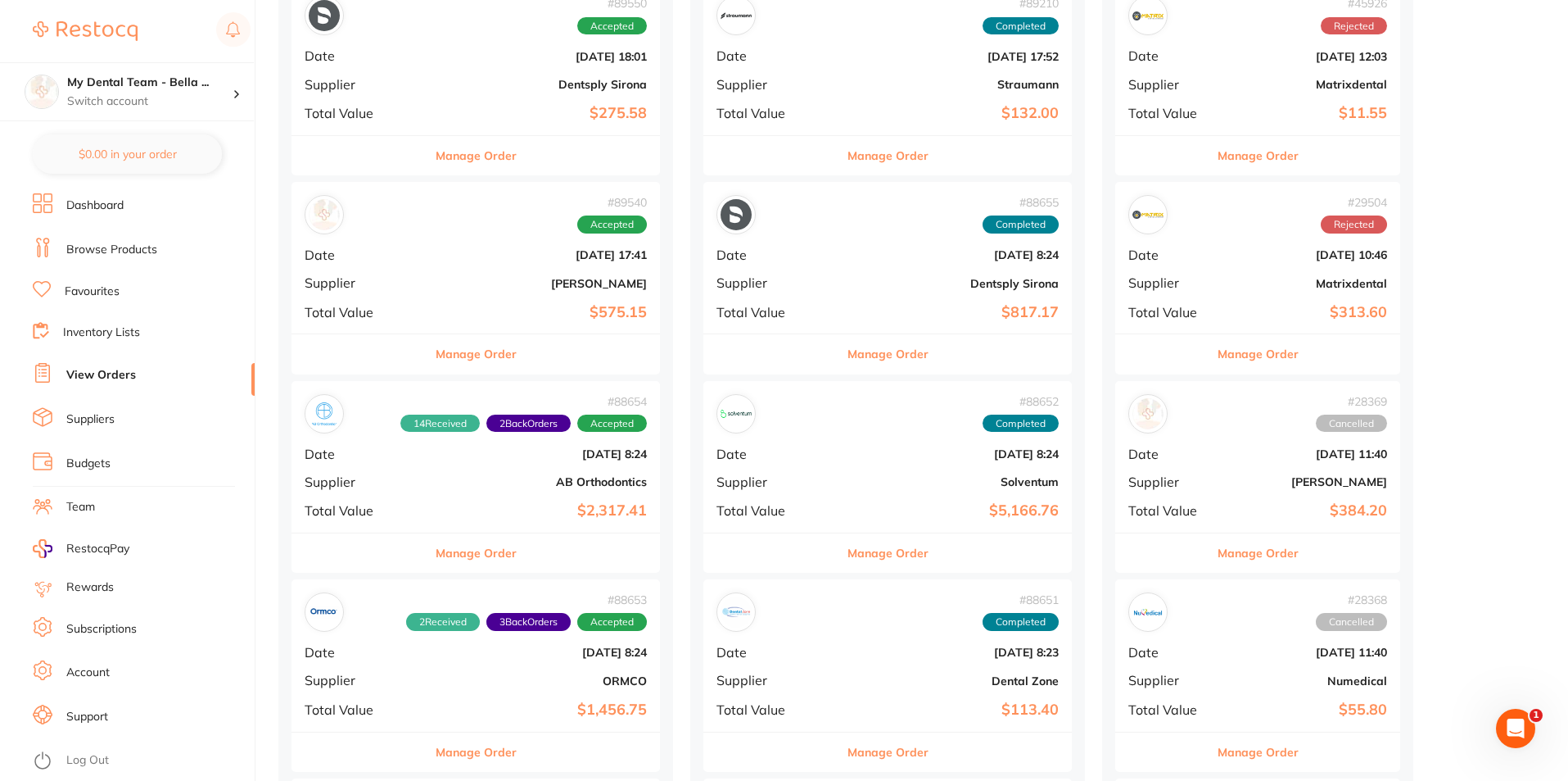
click at [485, 149] on button "Manage Order" at bounding box center [476, 156] width 81 height 40
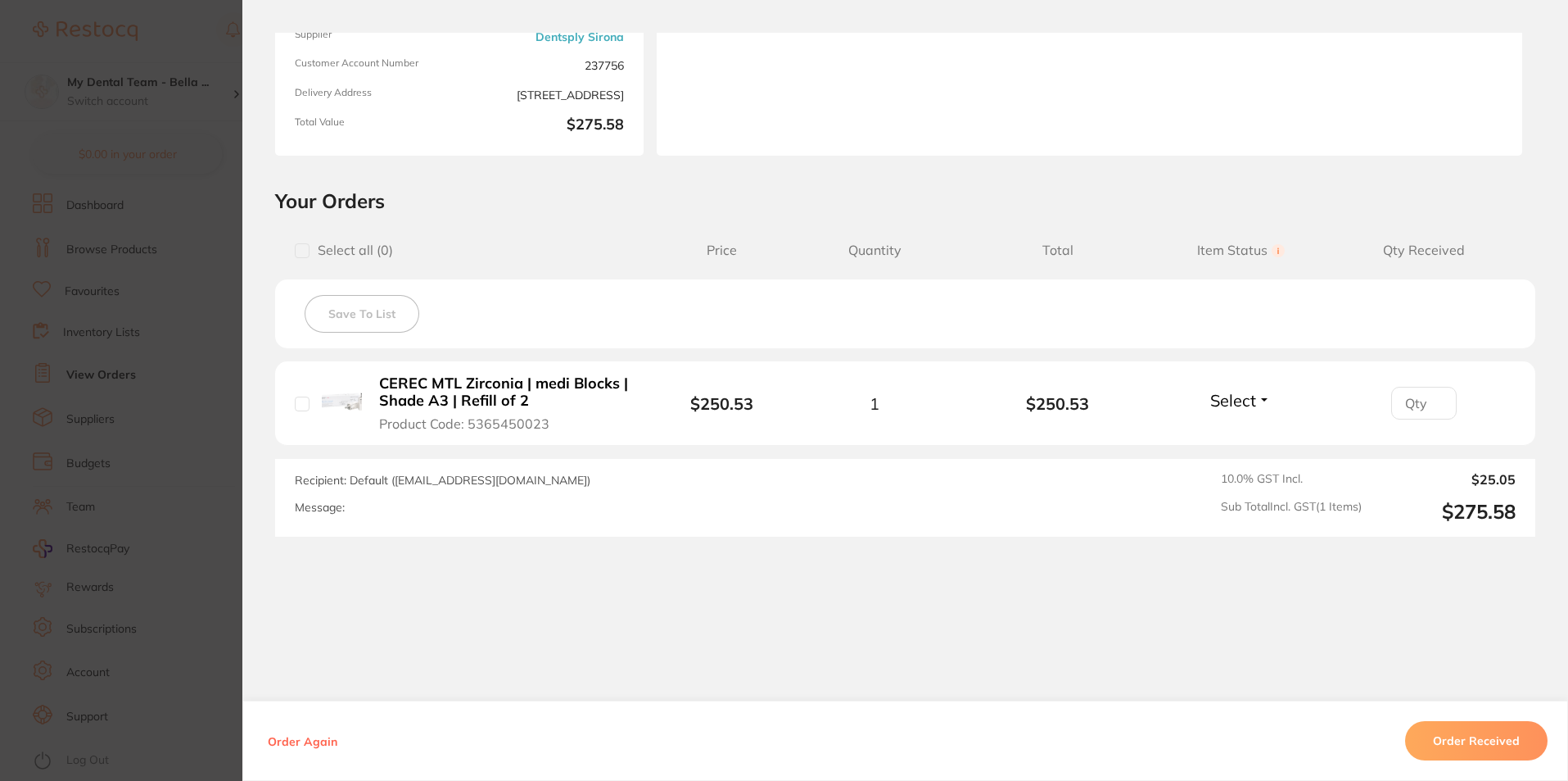
click at [1242, 406] on span "Select" at bounding box center [1233, 400] width 45 height 21
click at [1238, 435] on span "Received" at bounding box center [1241, 435] width 42 height 12
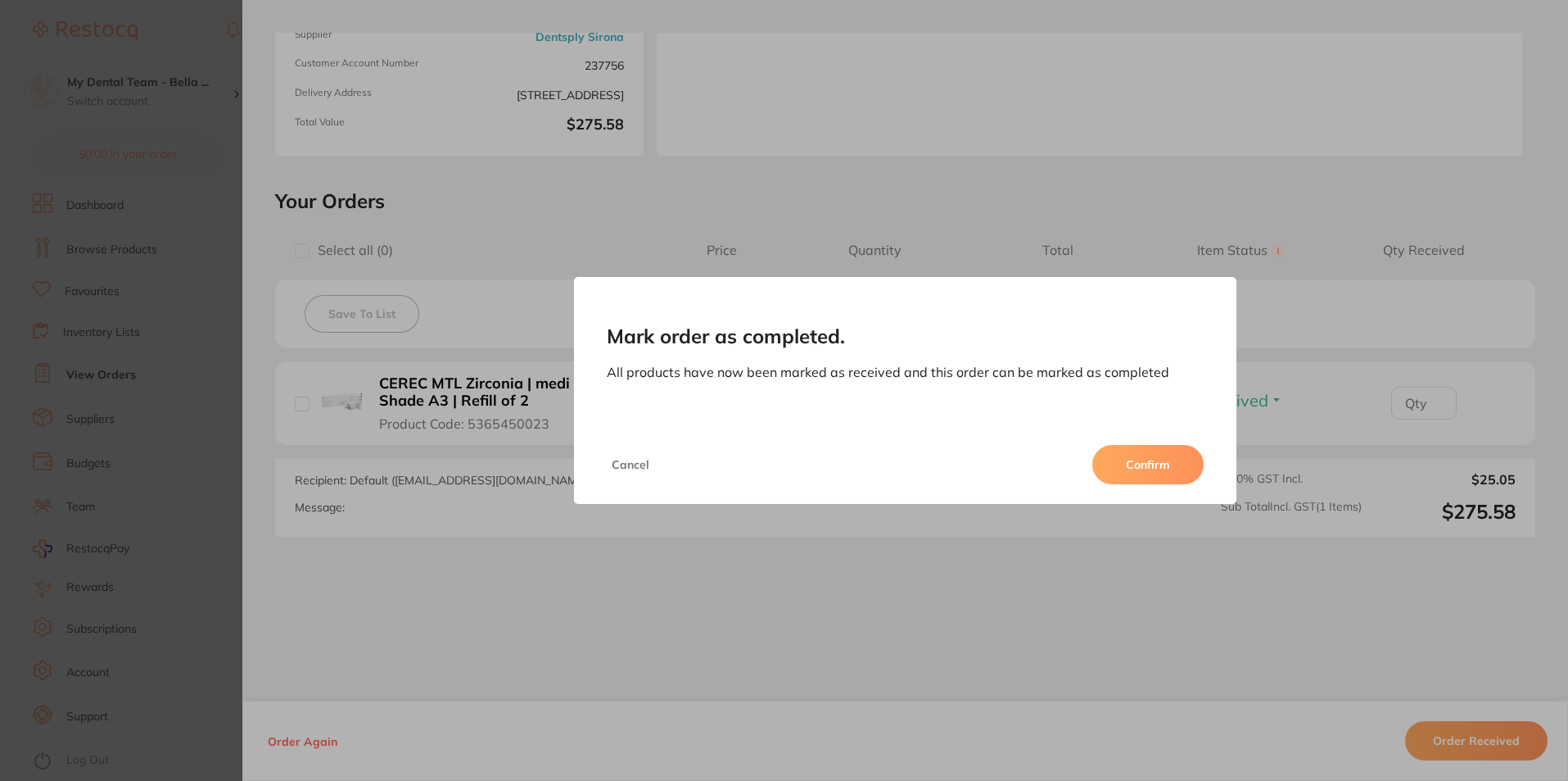
click at [1147, 462] on button "Confirm" at bounding box center [1148, 465] width 112 height 40
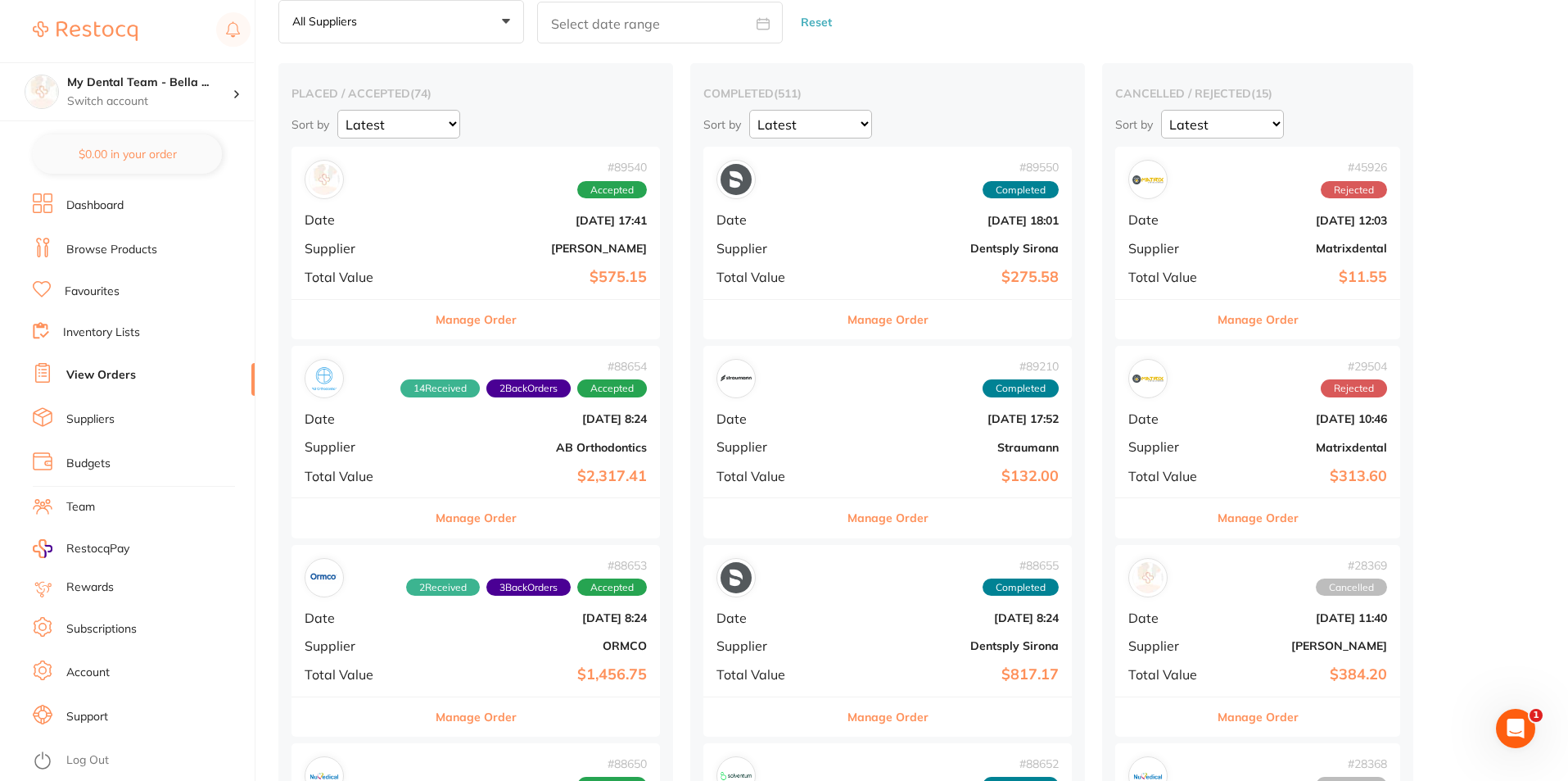
click at [783, 234] on div "# 89550 Completed Date [DATE] 18:01 Supplier Dentsply Sirona Total Value $275.58" at bounding box center [887, 222] width 368 height 151
click at [807, 321] on section at bounding box center [784, 390] width 1568 height 781
click at [847, 318] on button "Manage Order" at bounding box center [888, 320] width 81 height 40
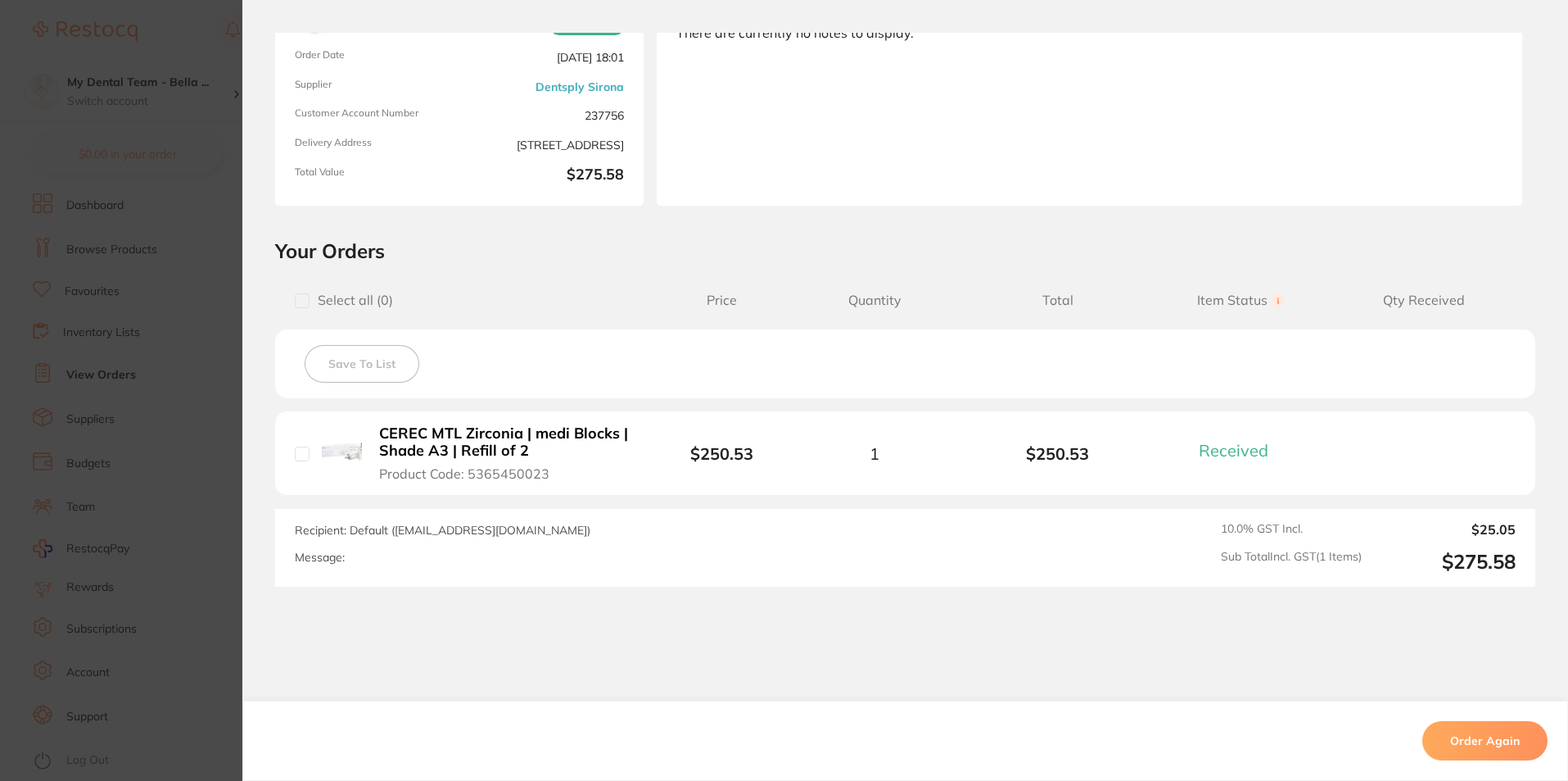
click at [153, 273] on section "Order ID: Restocq- 89550 Order Information 1 Received Completed Order Order Dat…" at bounding box center [784, 390] width 1568 height 781
